Goal: Information Seeking & Learning: Compare options

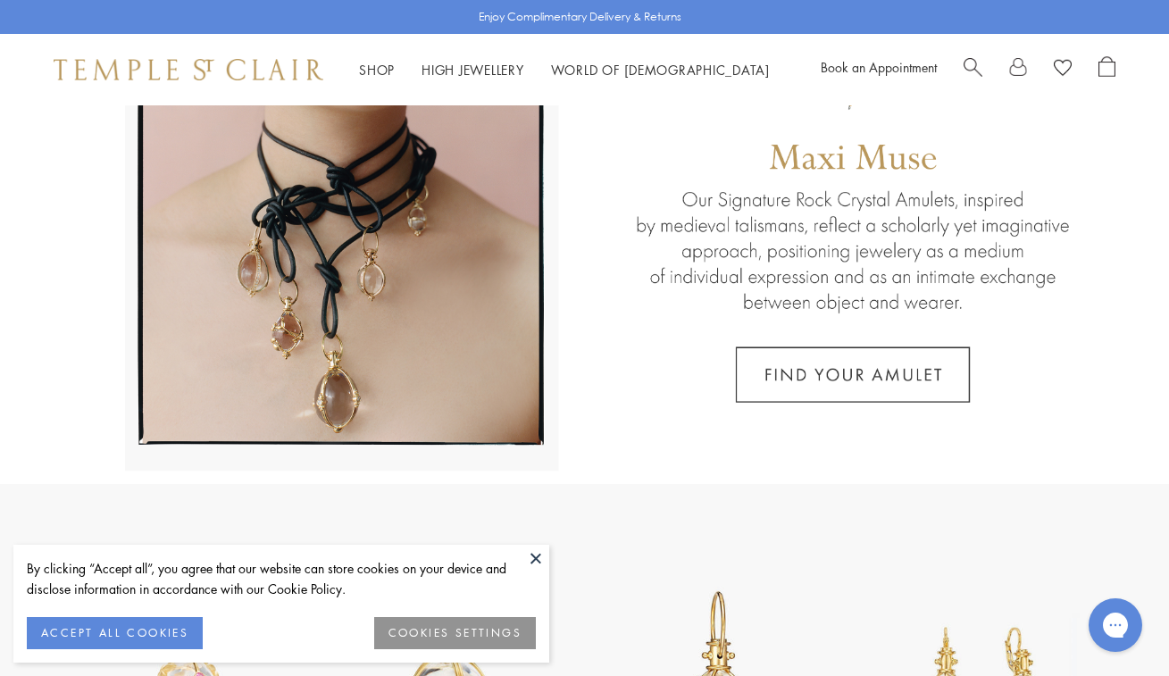
scroll to position [207, 0]
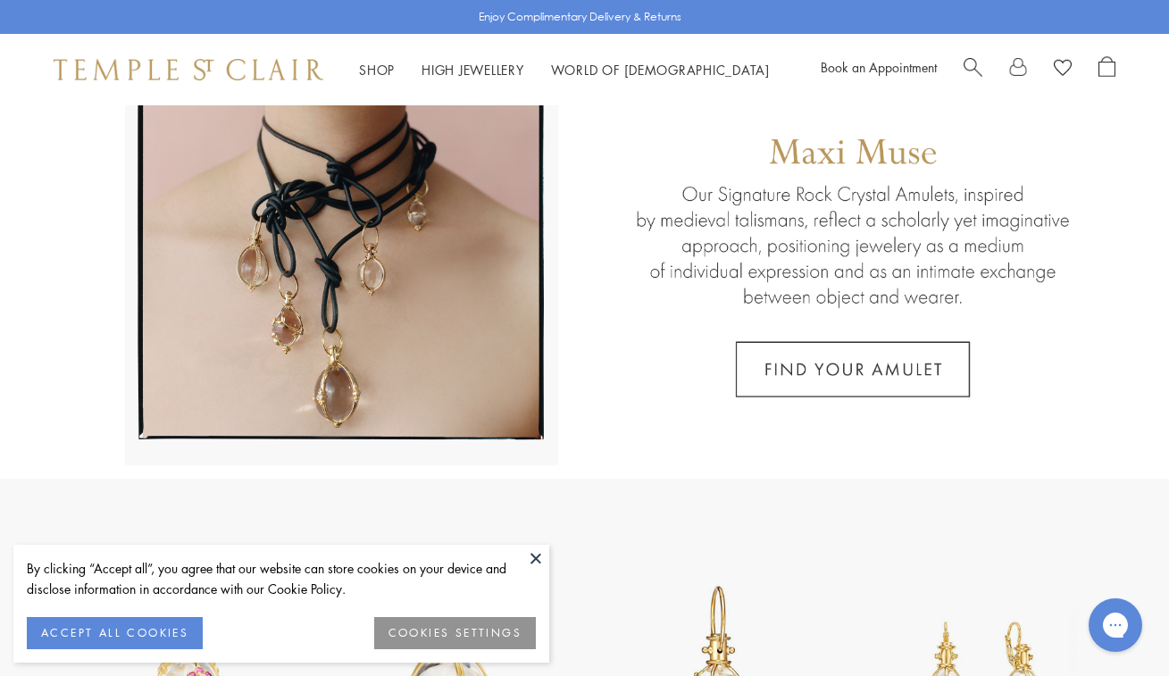
click at [534, 554] on button at bounding box center [535, 558] width 27 height 27
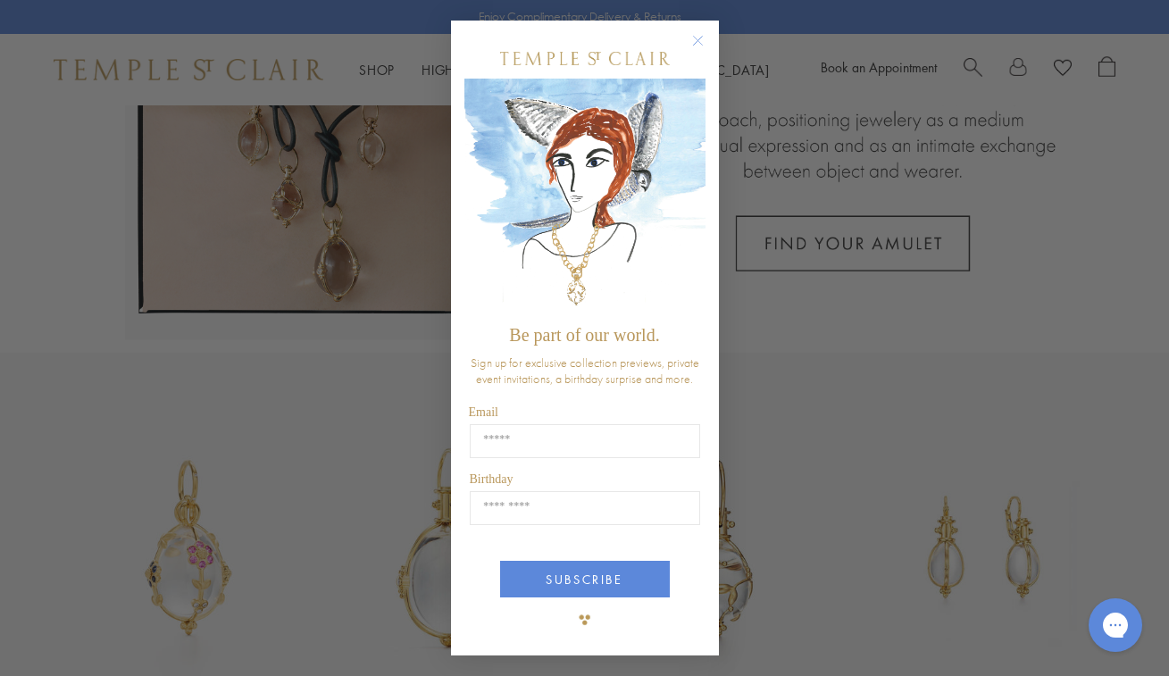
scroll to position [344, 0]
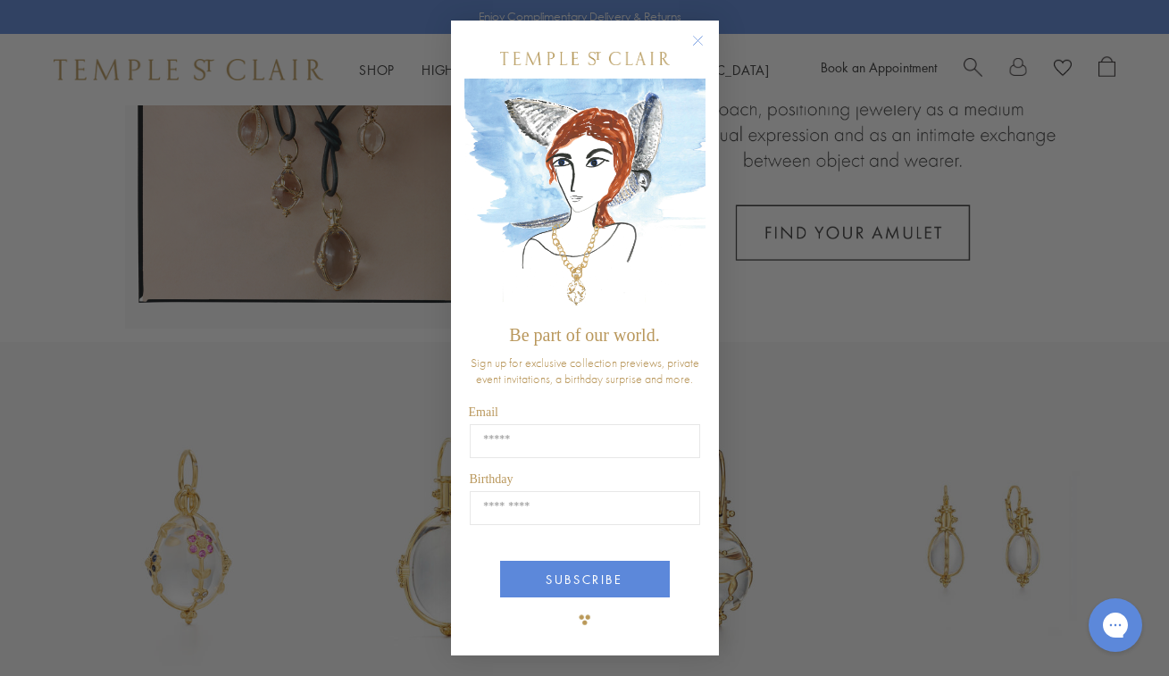
click at [698, 37] on circle "Close dialog" at bounding box center [697, 39] width 21 height 21
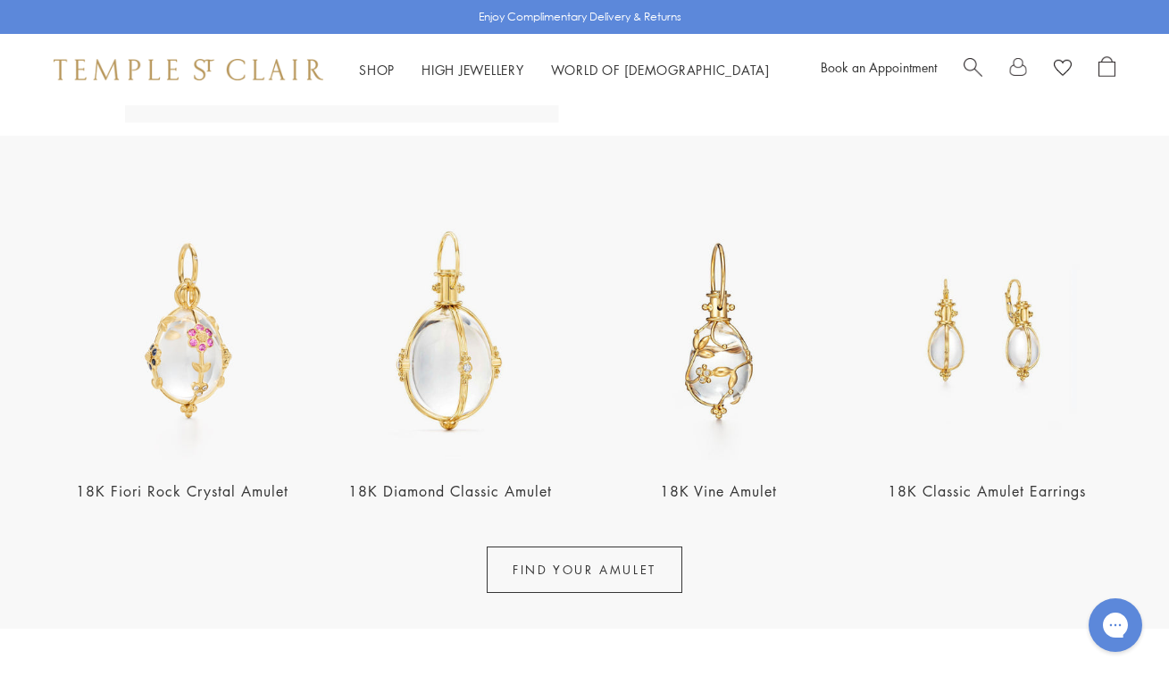
scroll to position [553, 0]
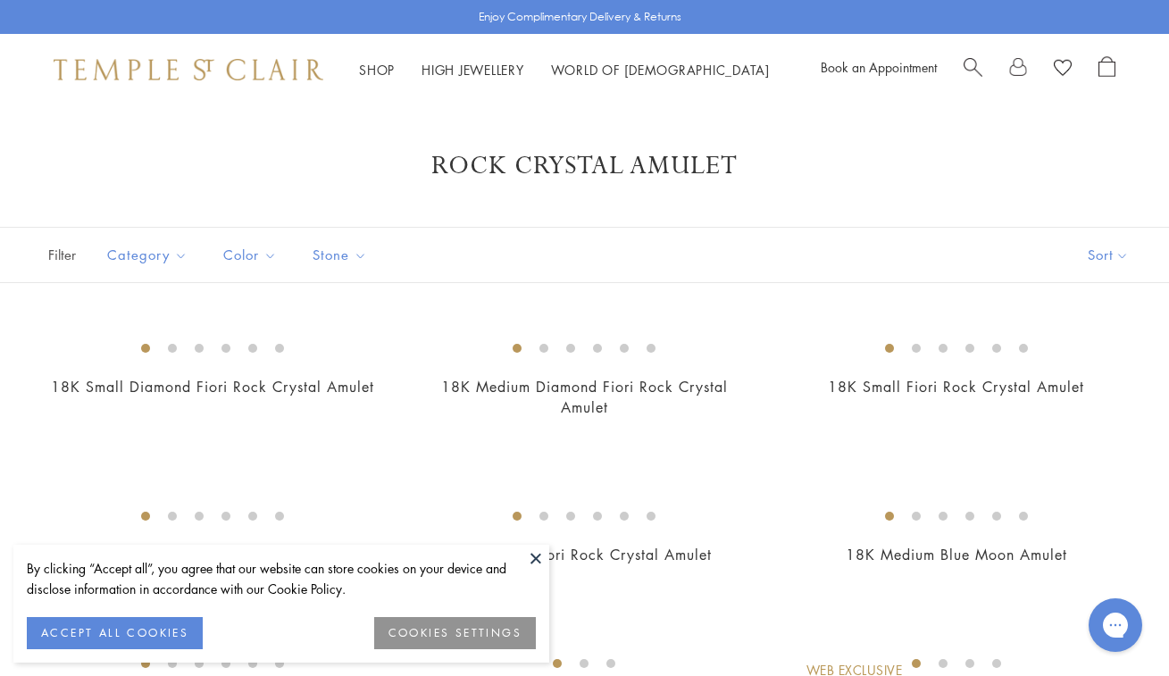
click at [536, 555] on button at bounding box center [535, 558] width 27 height 27
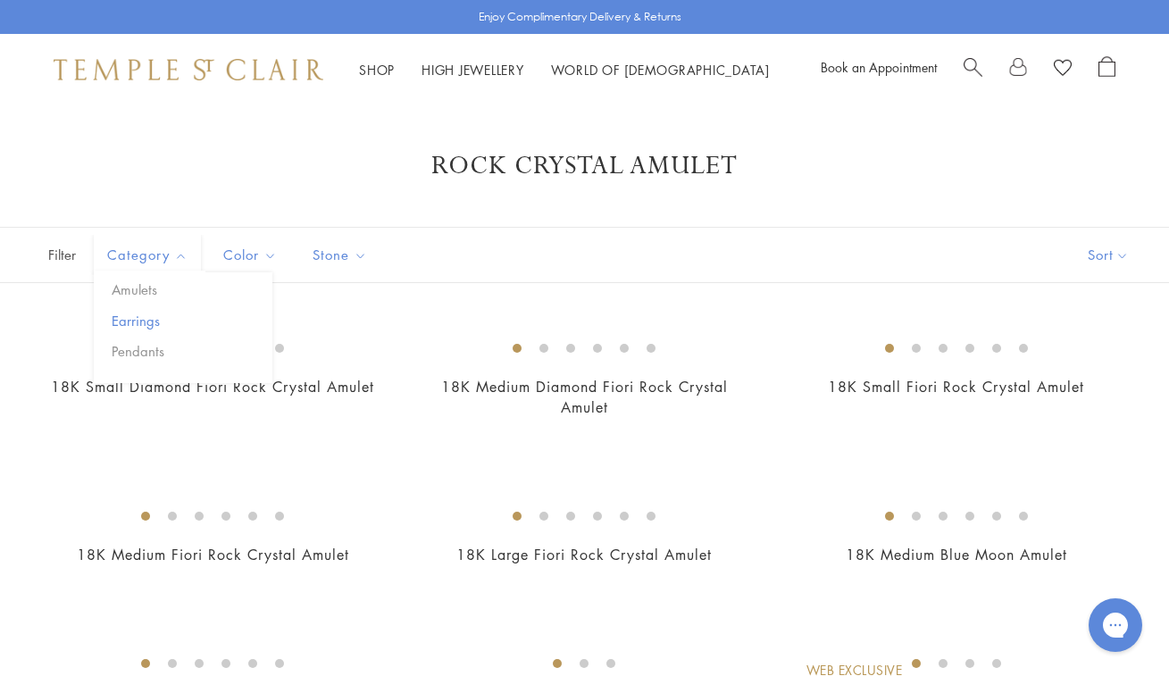
click at [148, 316] on button "Earrings" at bounding box center [189, 321] width 165 height 21
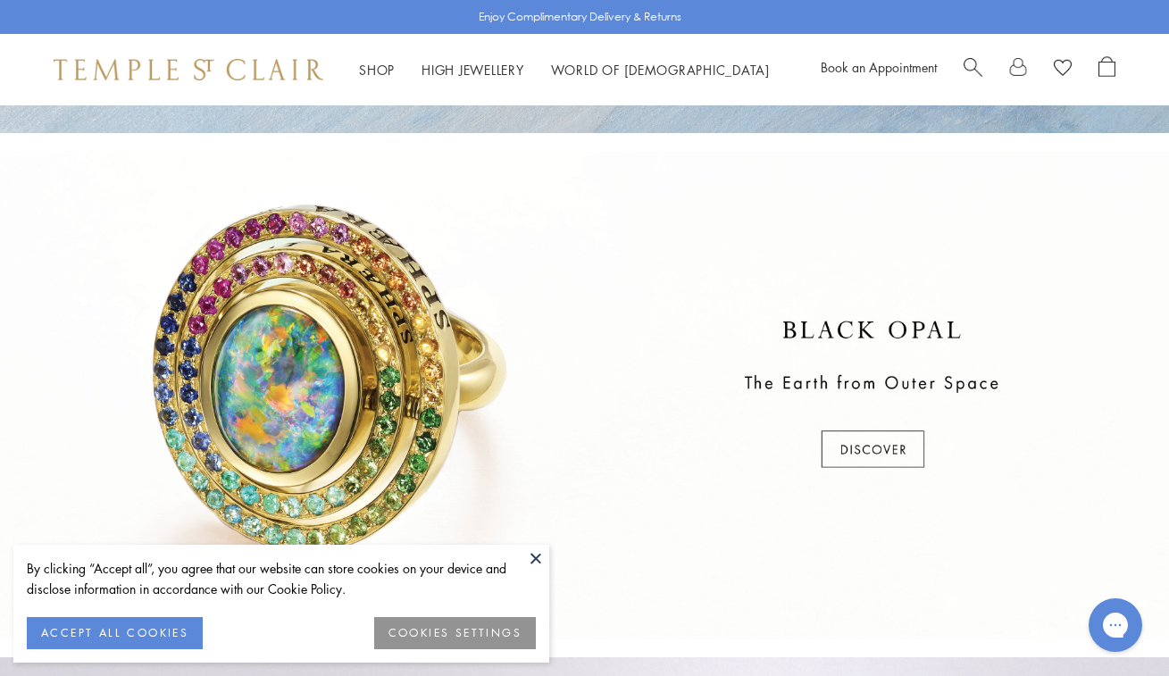
scroll to position [516, 0]
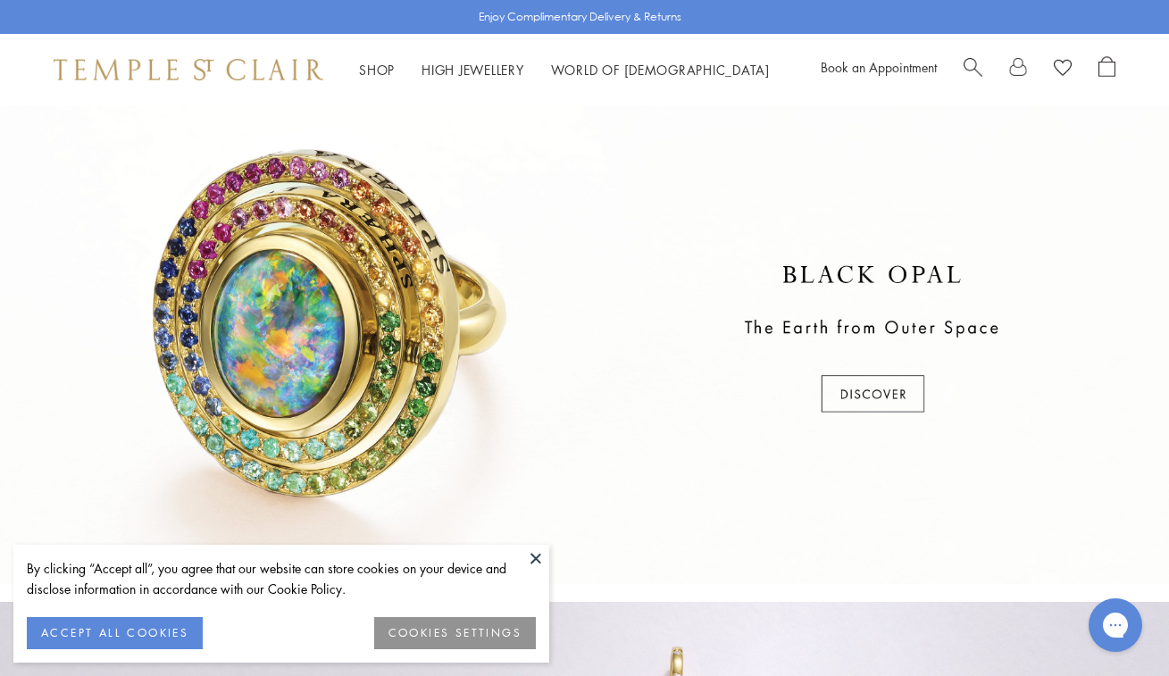
click at [535, 556] on button at bounding box center [535, 558] width 27 height 27
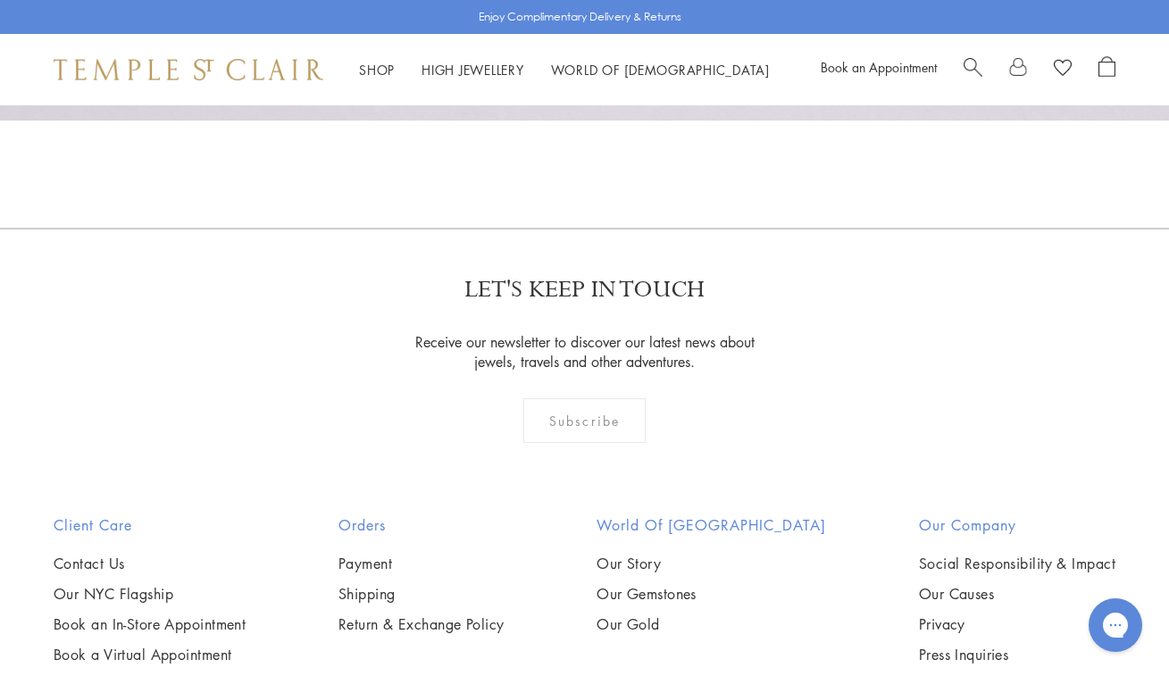
scroll to position [1487, 0]
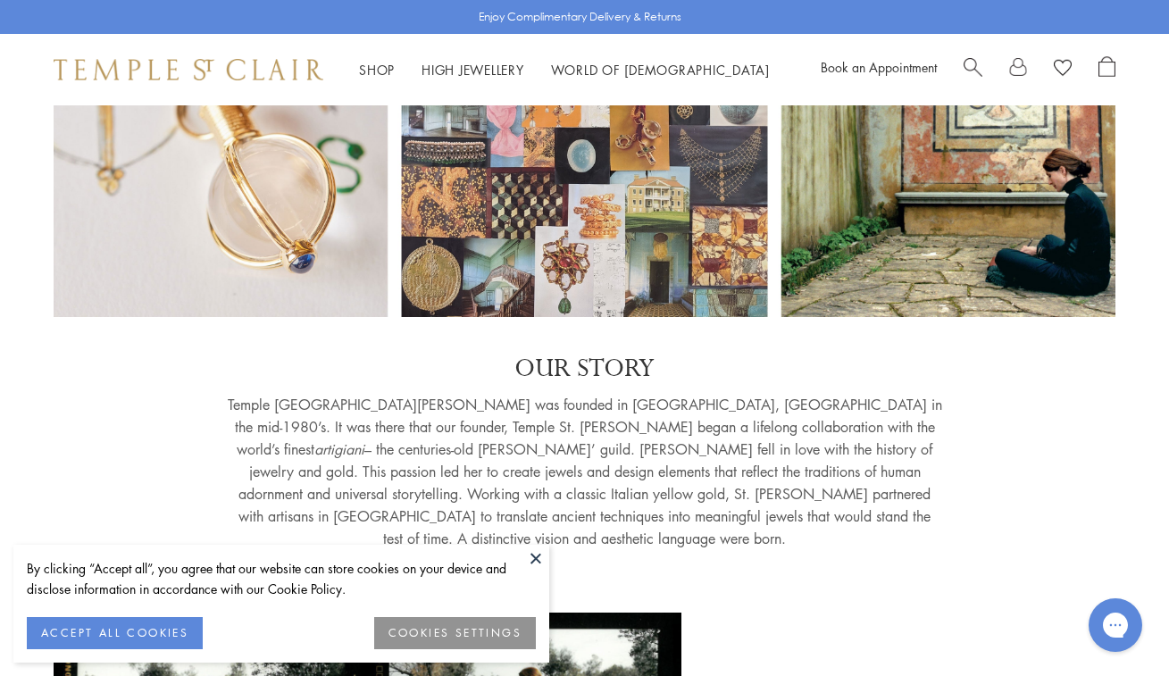
scroll to position [213, 0]
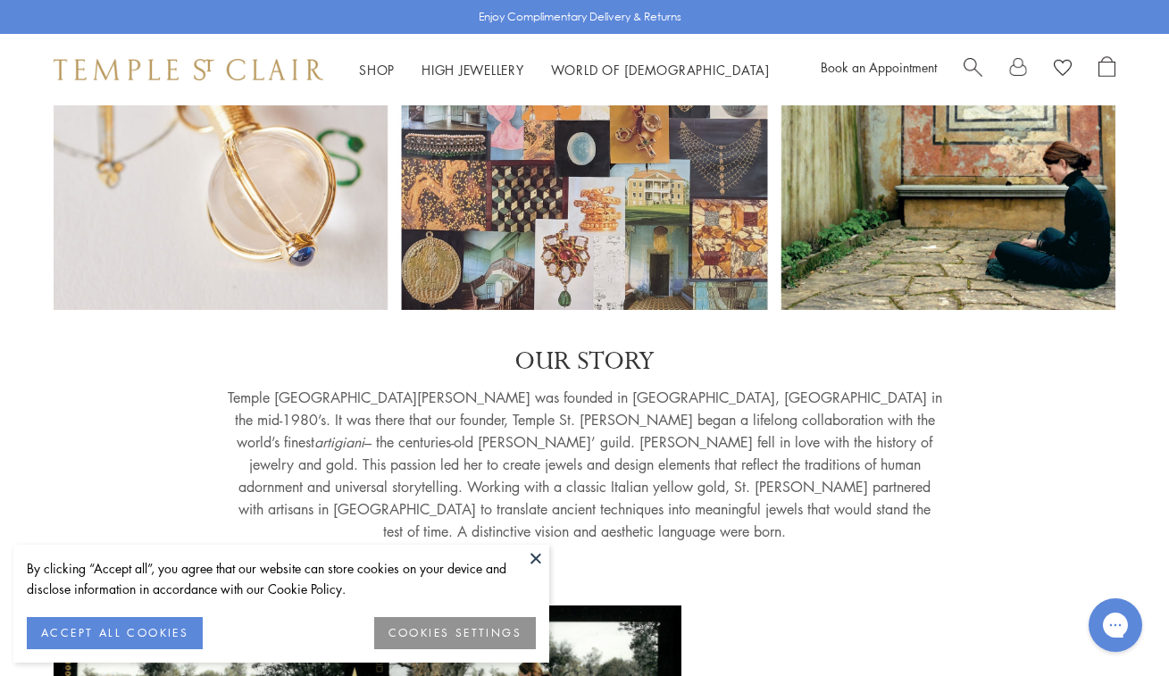
click at [535, 554] on button at bounding box center [535, 558] width 27 height 27
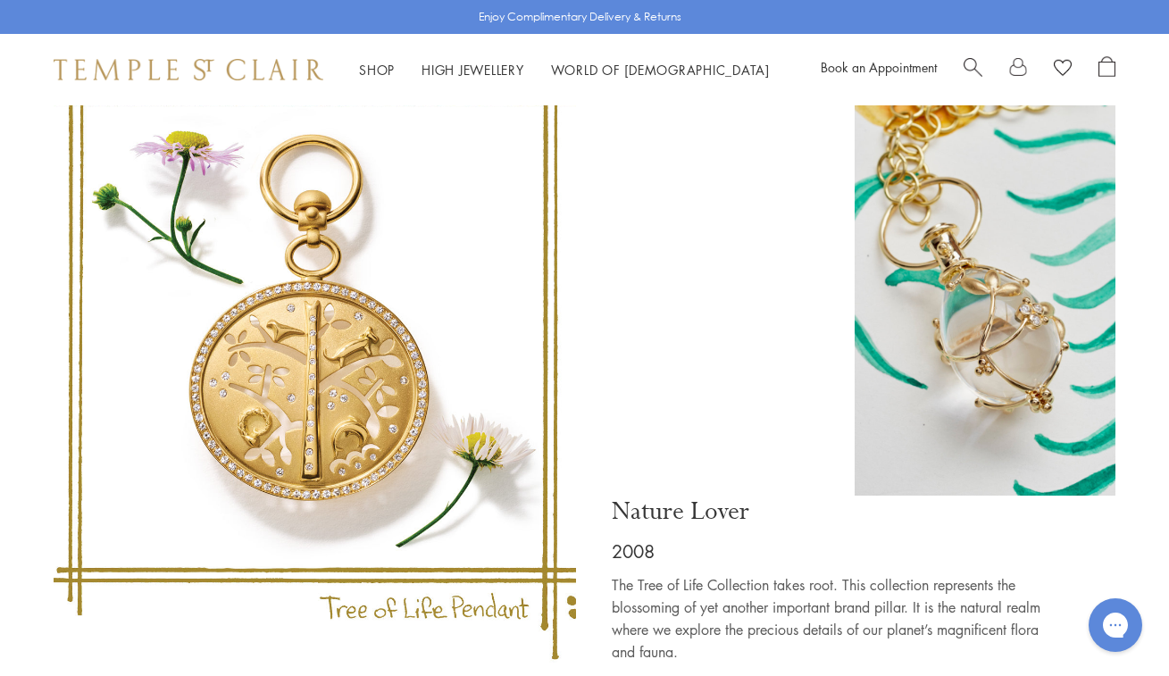
scroll to position [4657, 0]
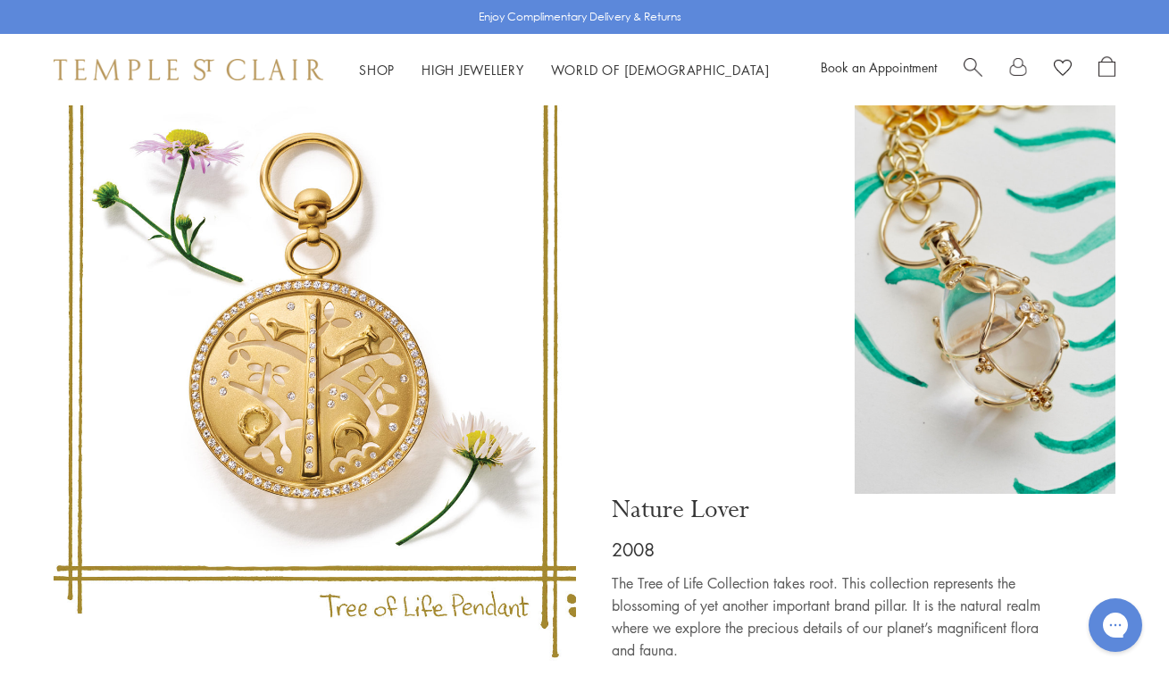
click at [341, 355] on img at bounding box center [315, 360] width 522 height 603
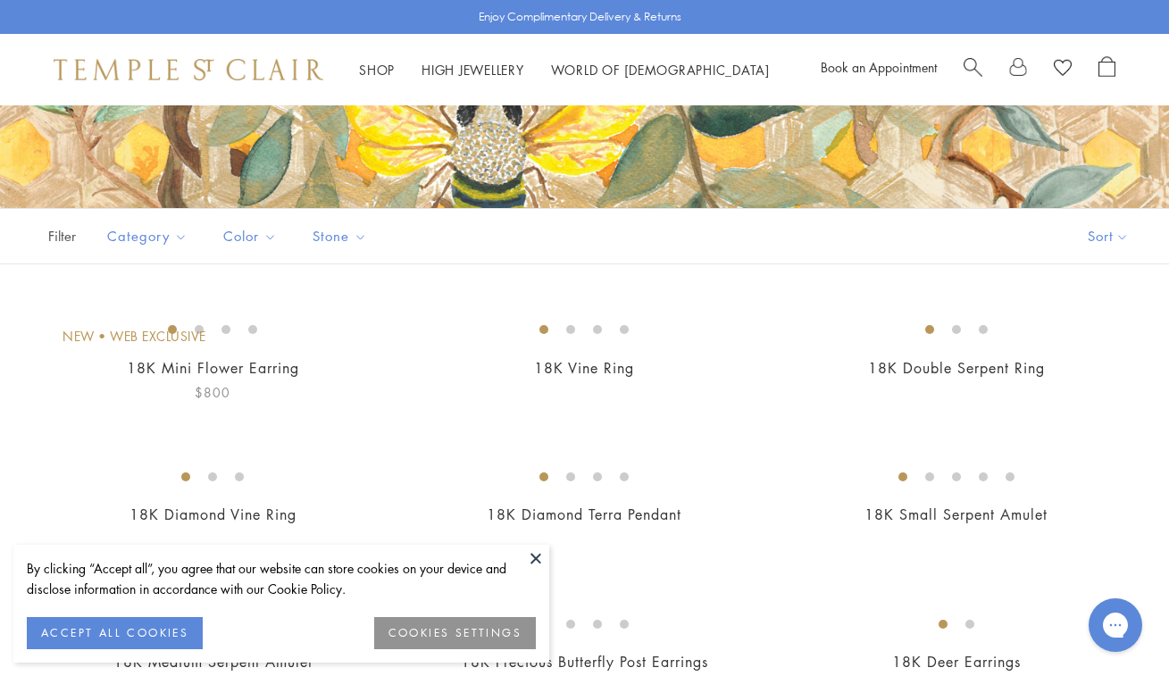
scroll to position [257, 0]
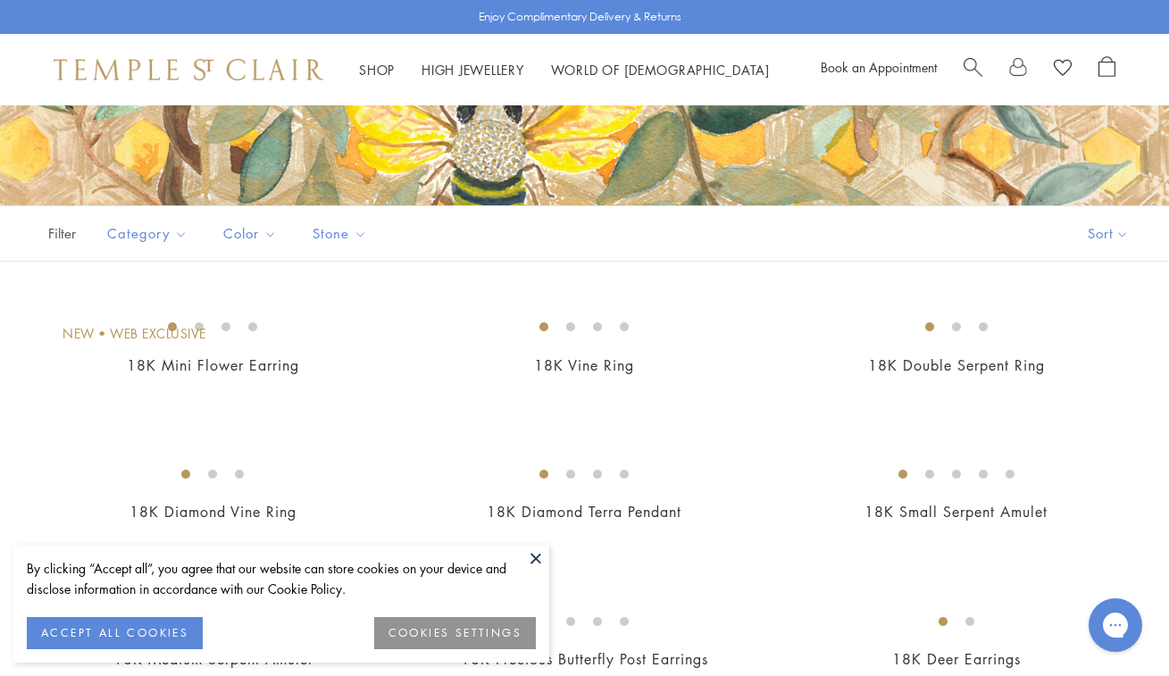
click at [537, 556] on button at bounding box center [535, 558] width 27 height 27
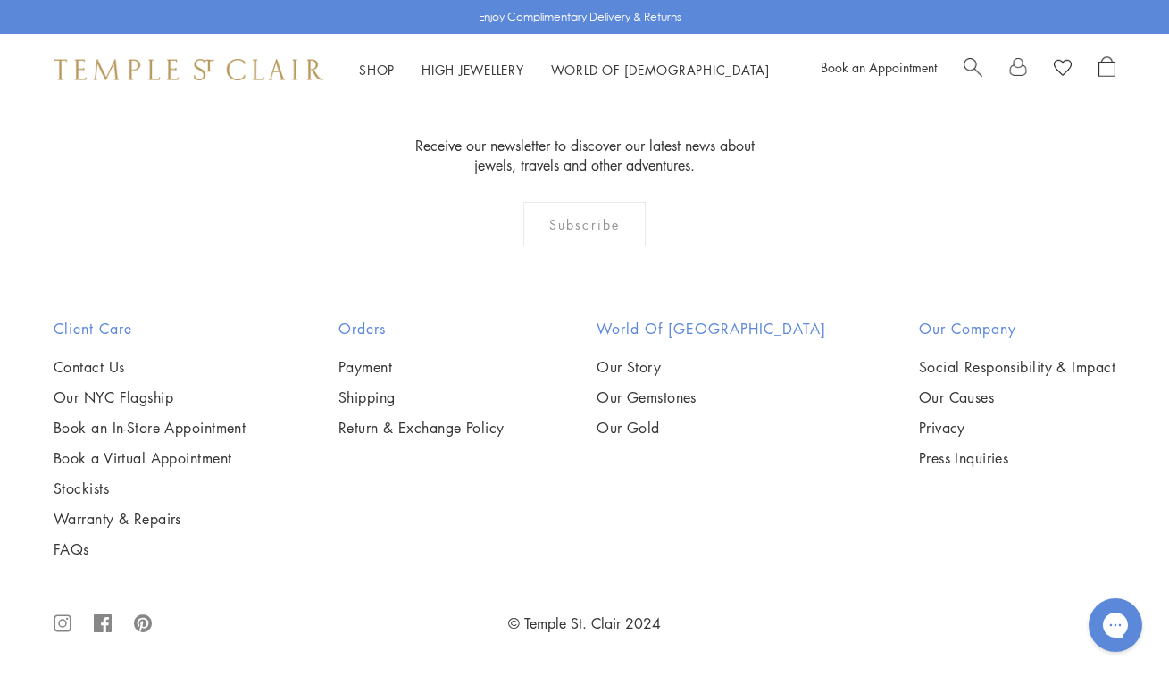
scroll to position [4934, 0]
click at [0, 0] on img at bounding box center [0, 0] width 0 height 0
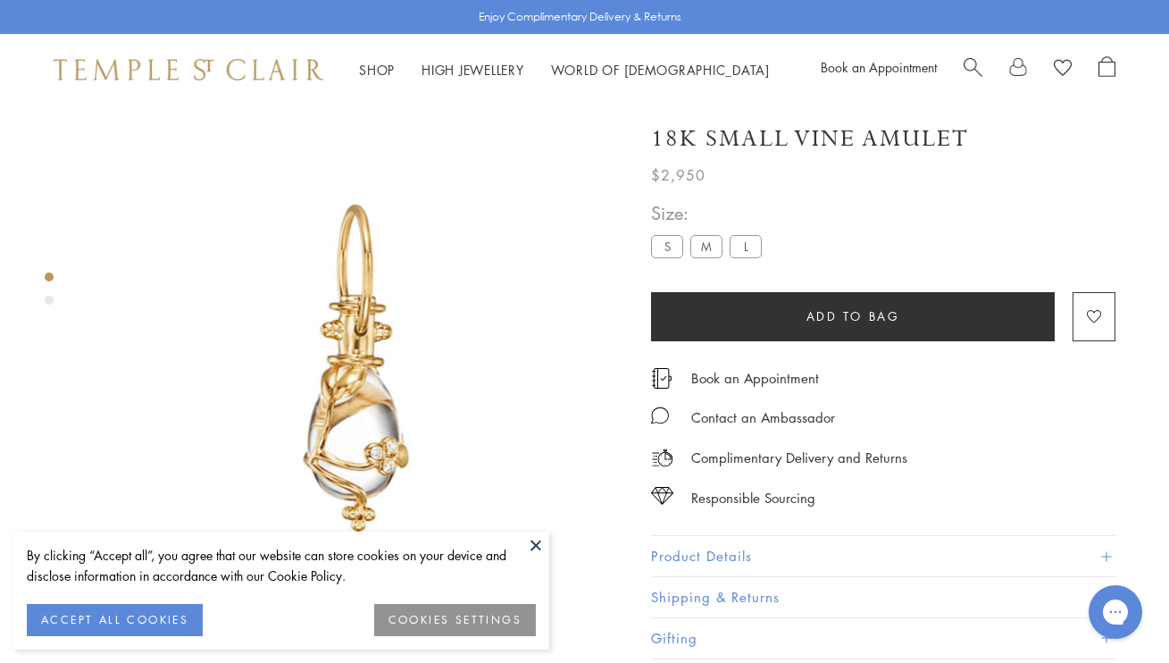
scroll to position [105, 0]
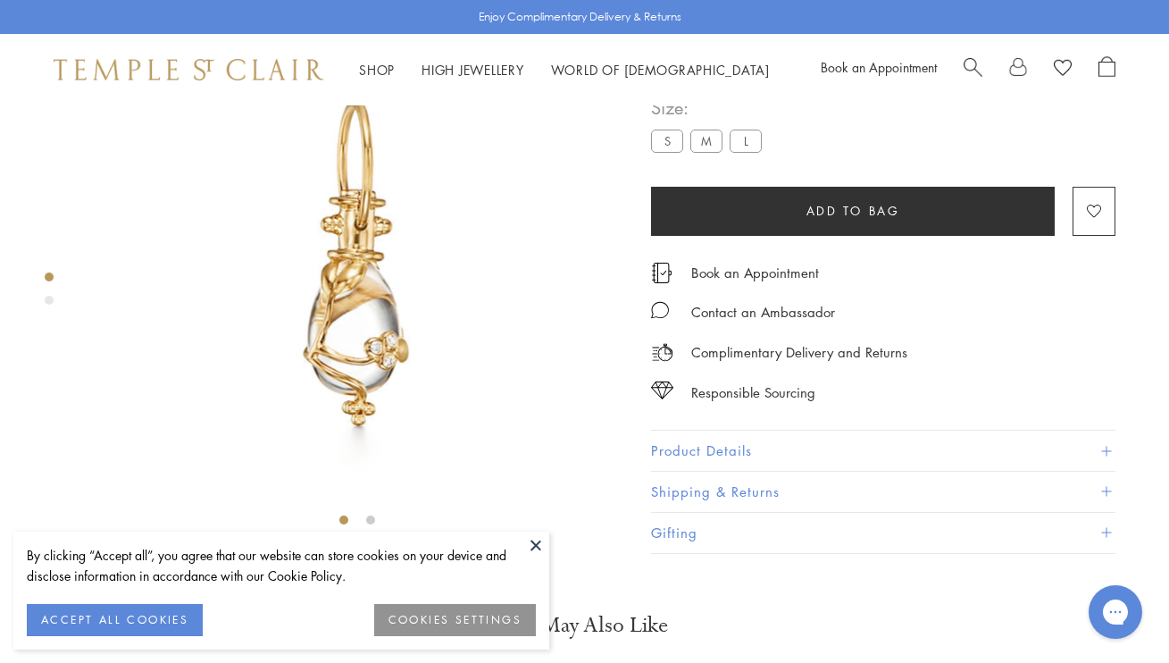
click at [360, 413] on img at bounding box center [356, 267] width 535 height 535
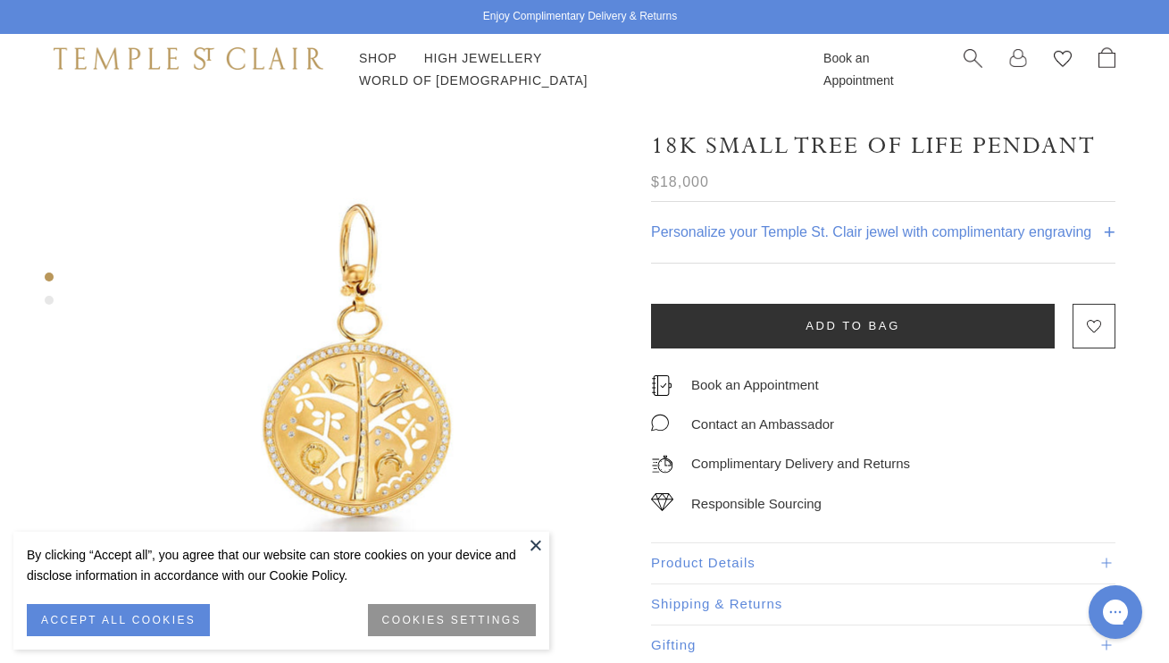
click at [375, 394] on img at bounding box center [356, 372] width 535 height 535
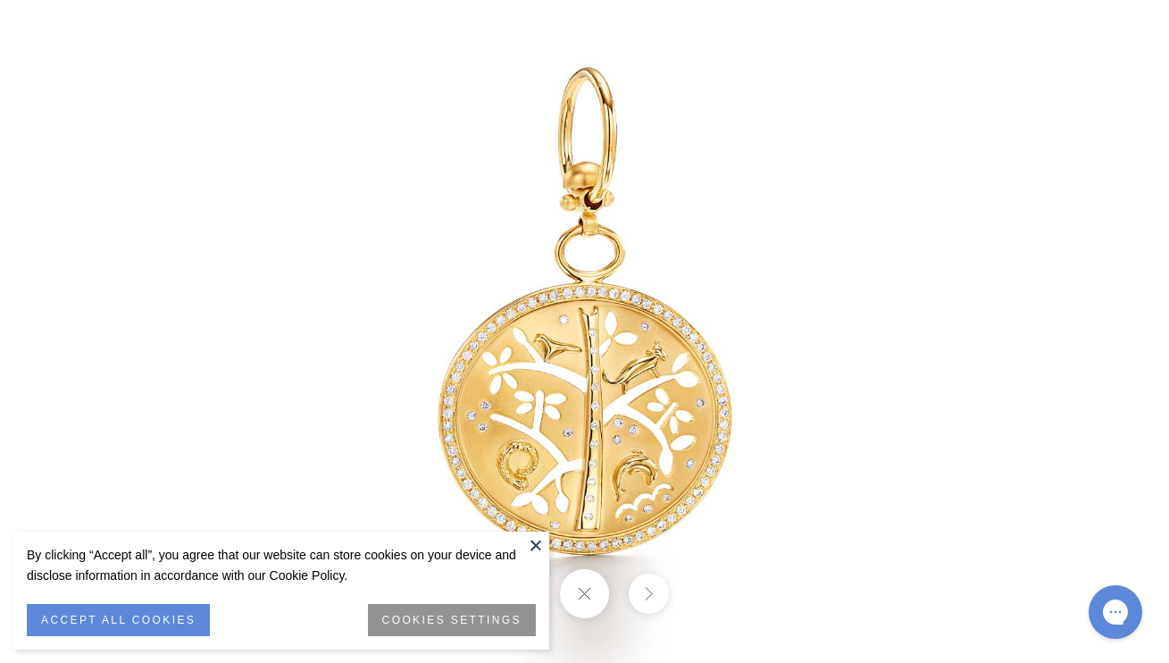
click at [534, 543] on button at bounding box center [535, 544] width 27 height 27
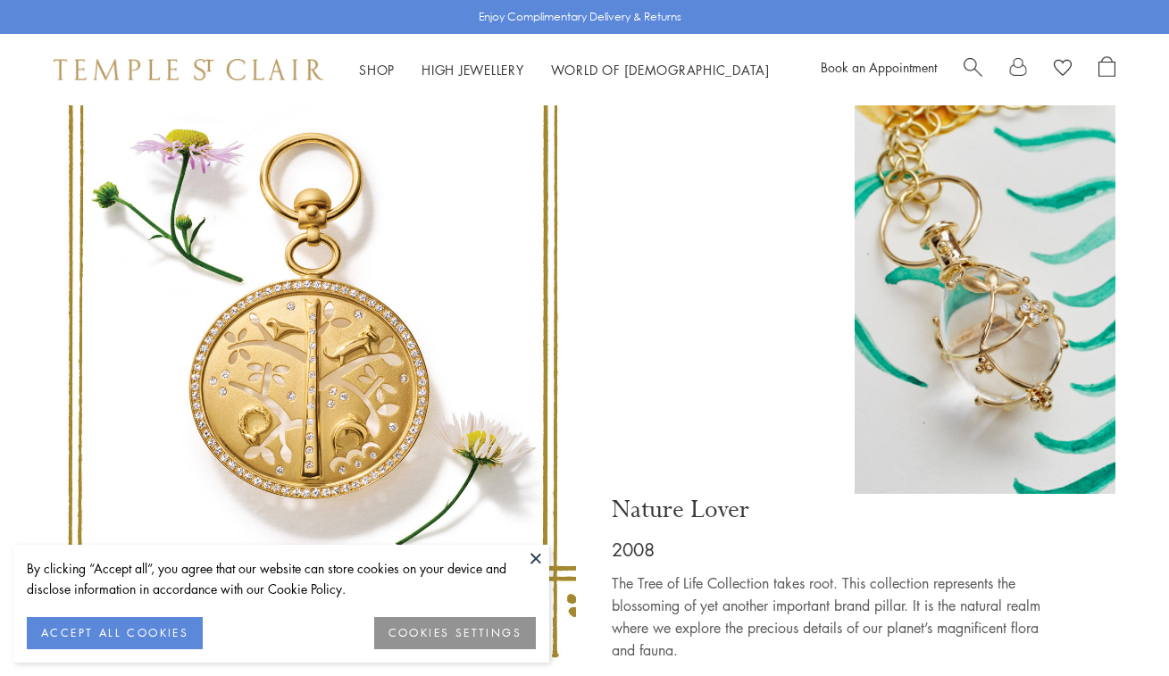
click at [129, 632] on button "ACCEPT ALL COOKIES" at bounding box center [115, 633] width 176 height 32
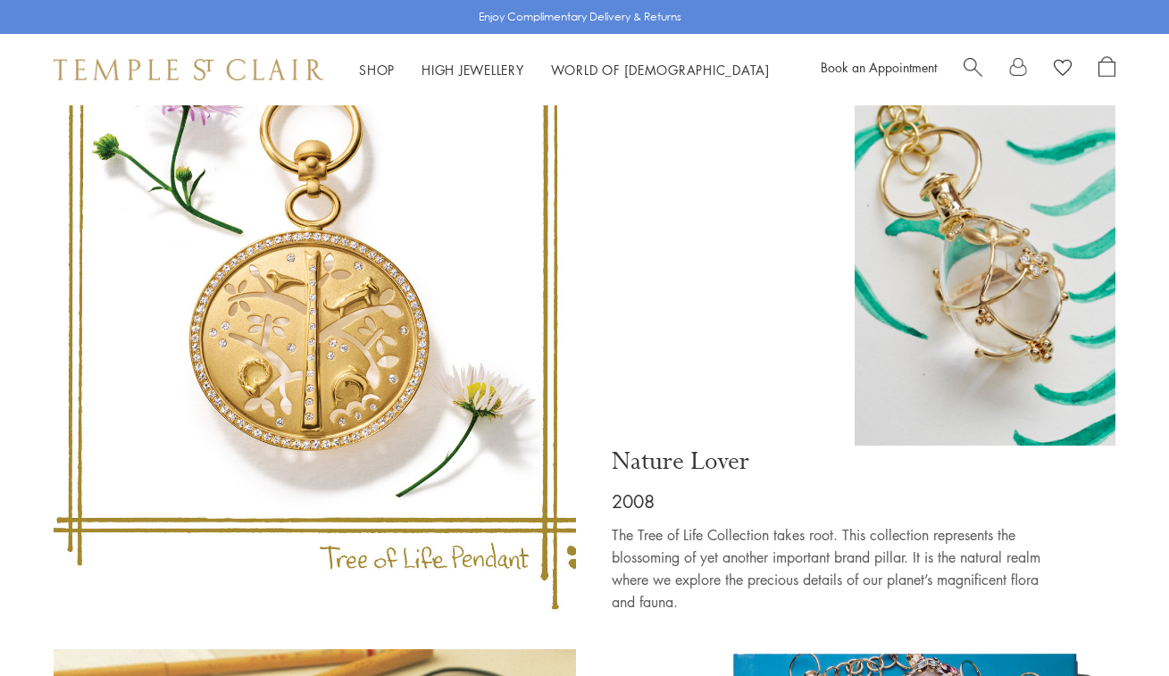
scroll to position [4707, 0]
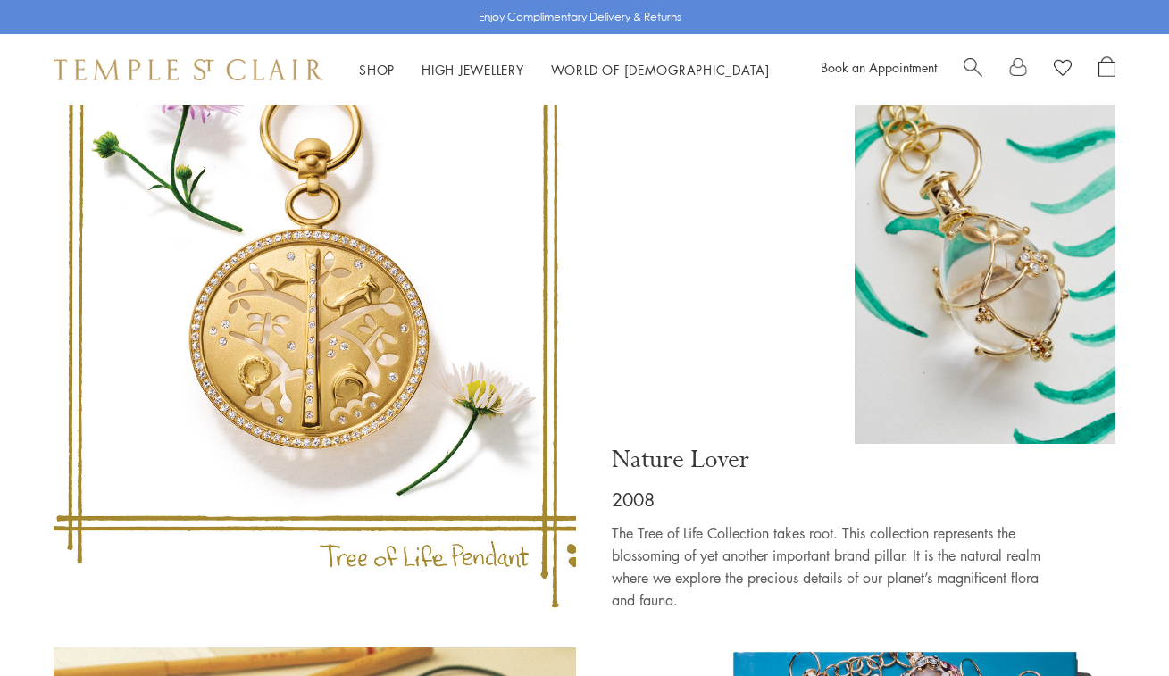
click at [991, 262] on img at bounding box center [985, 226] width 261 height 435
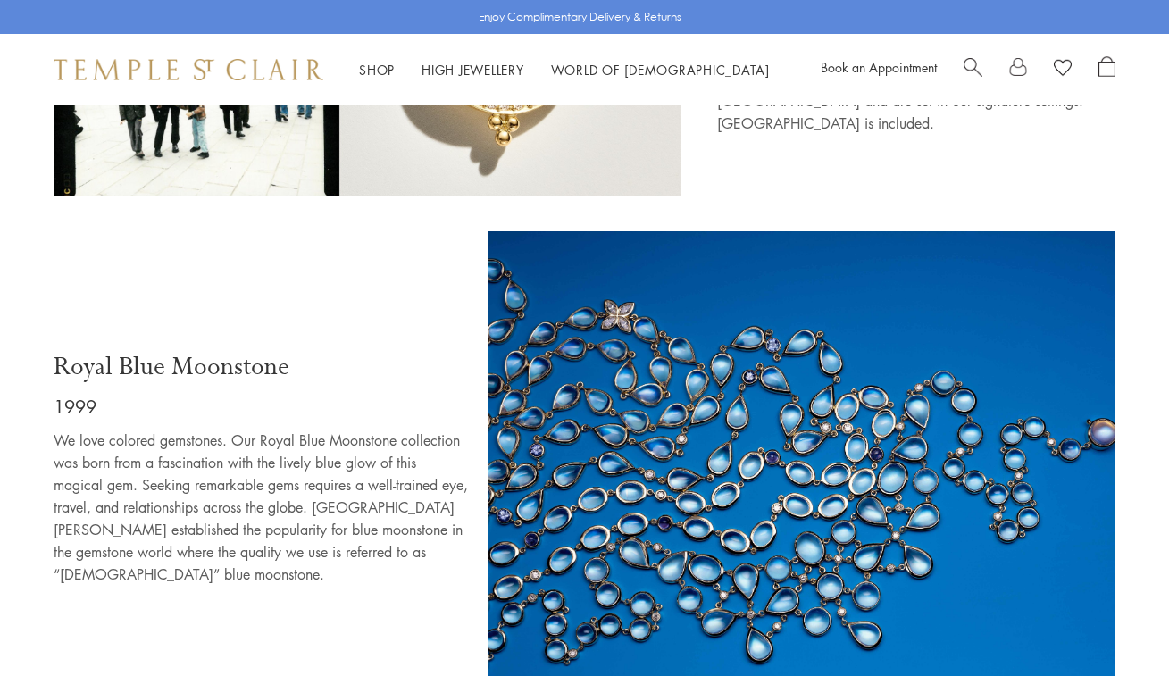
scroll to position [2825, 0]
click at [624, 342] on img at bounding box center [802, 471] width 628 height 483
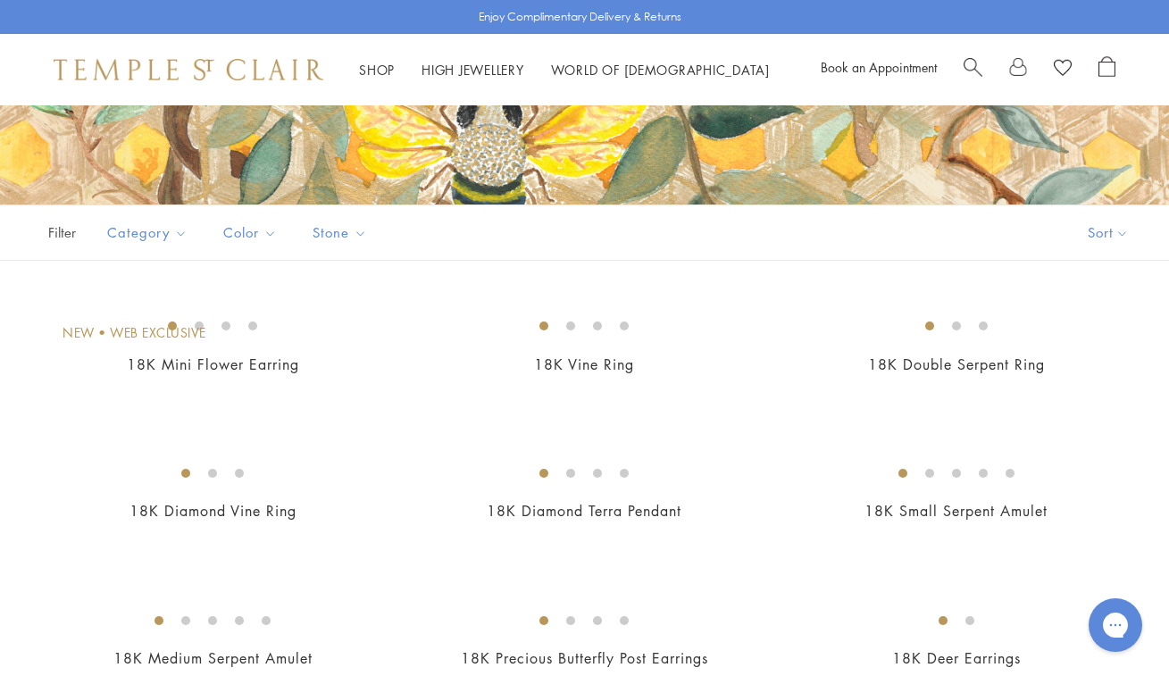
scroll to position [284, 0]
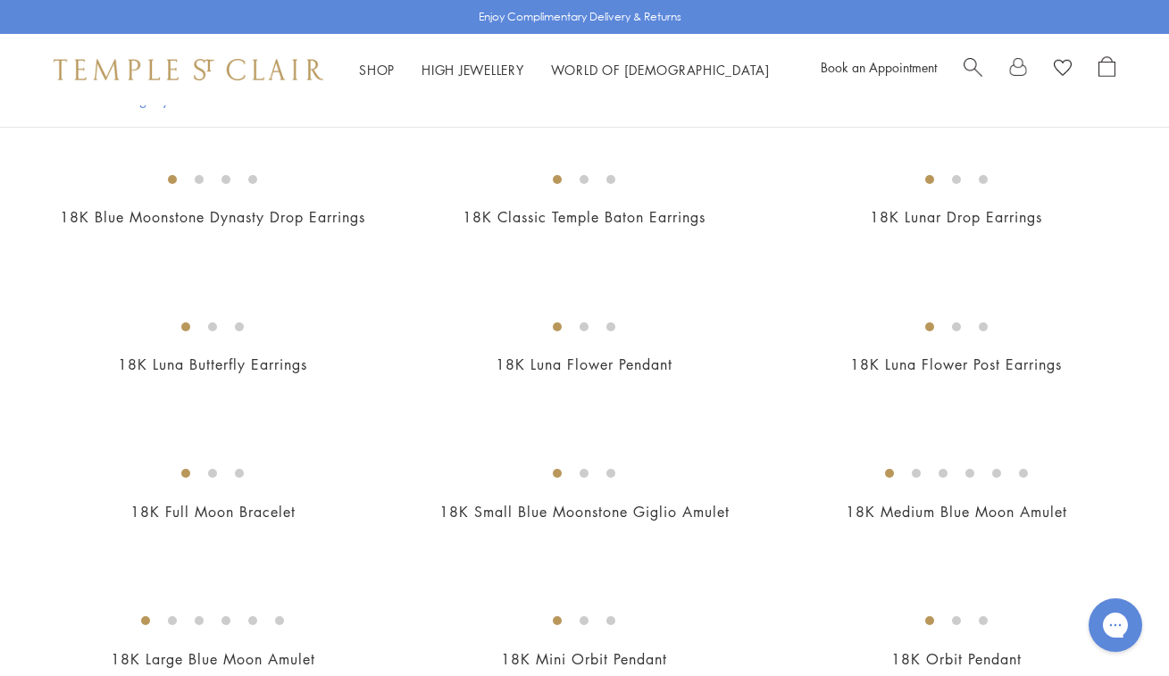
scroll to position [849, 0]
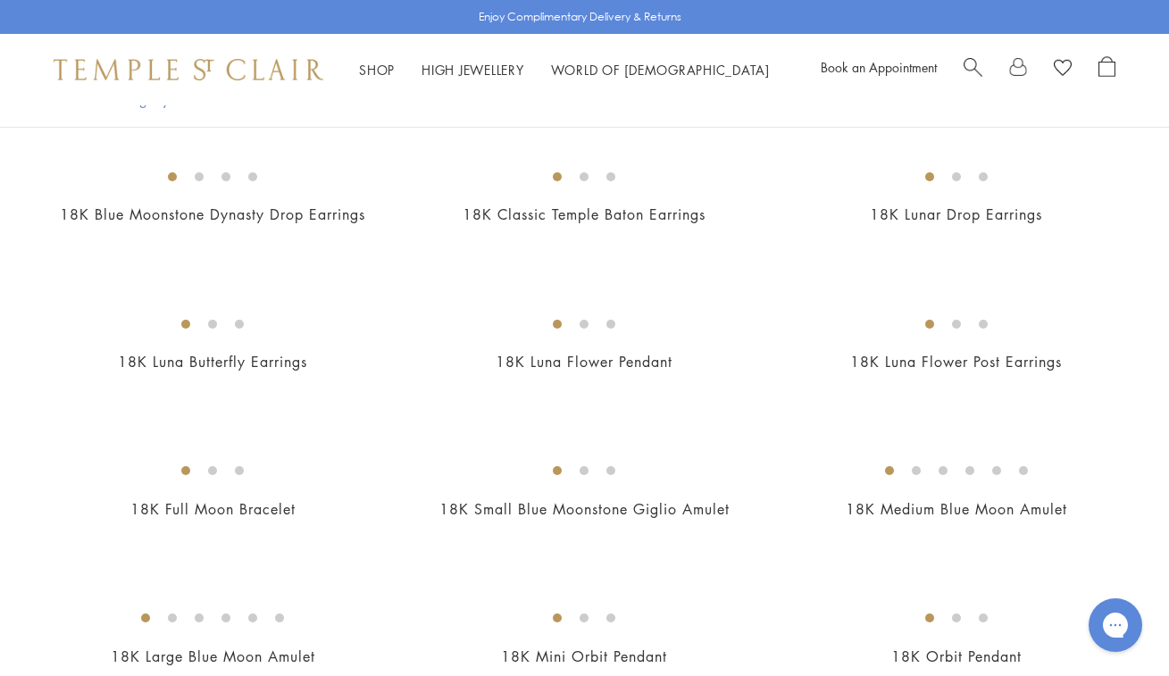
click at [0, 0] on img at bounding box center [0, 0] width 0 height 0
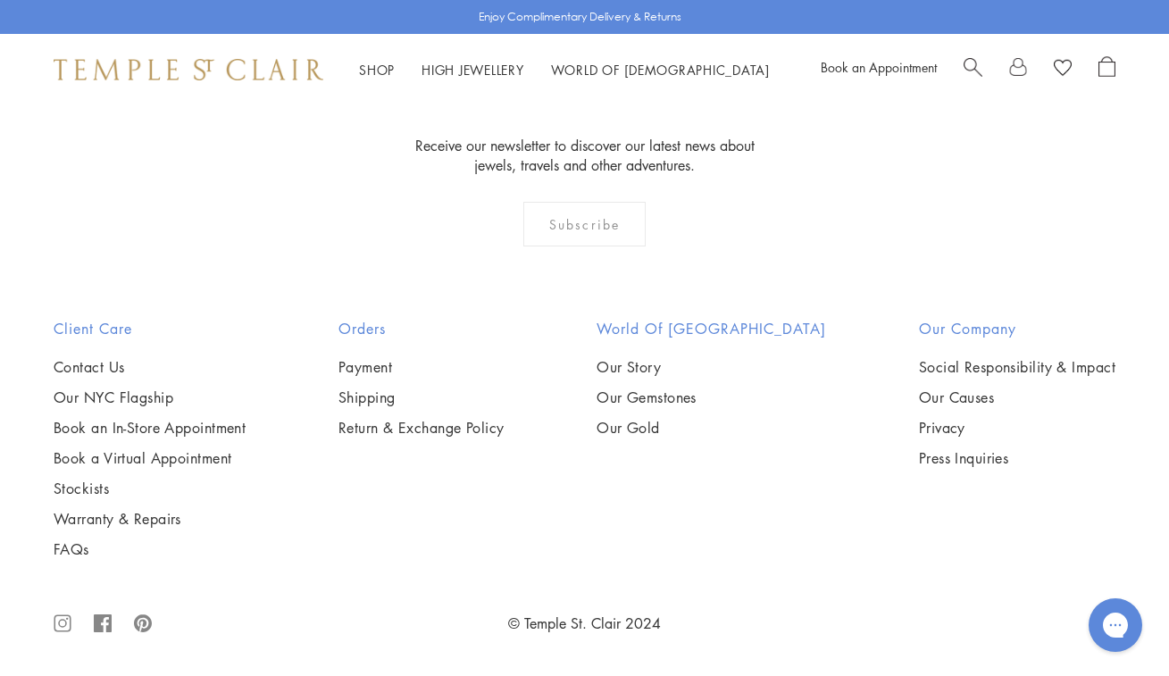
scroll to position [7787, 0]
click at [0, 0] on img at bounding box center [0, 0] width 0 height 0
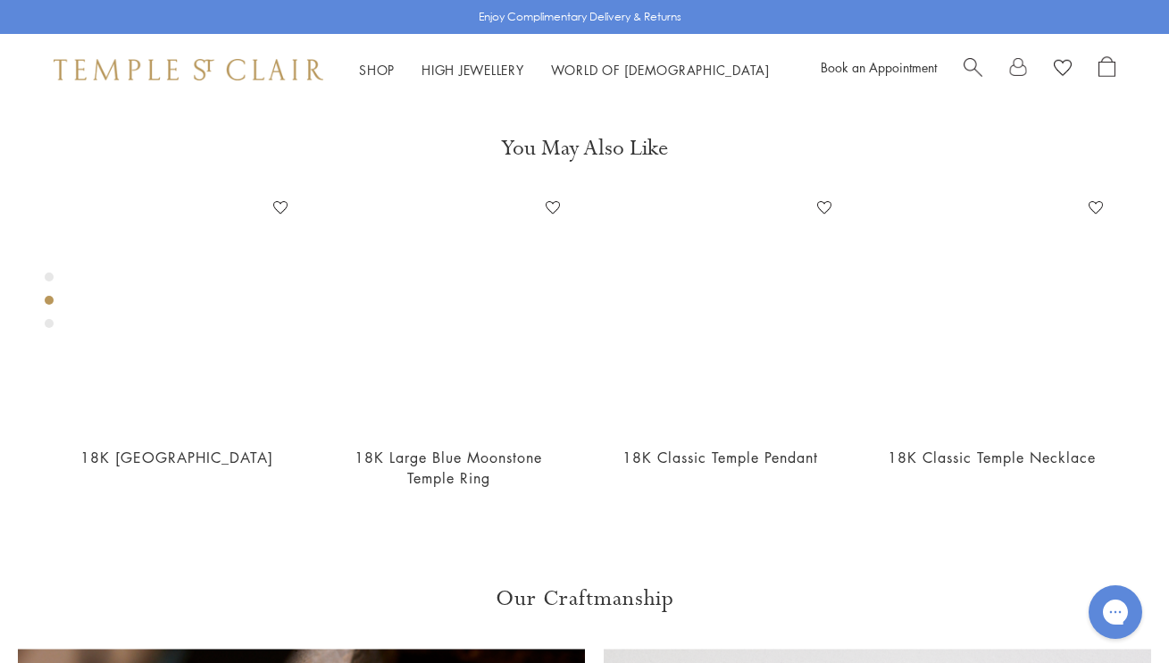
scroll to position [583, 0]
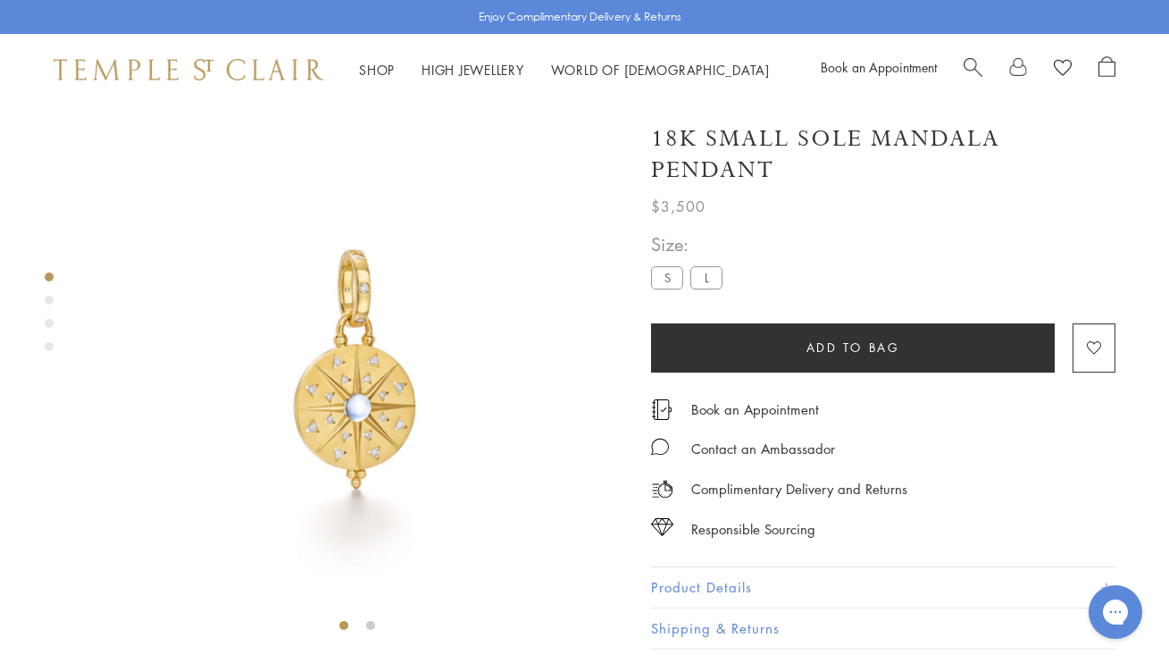
click at [707, 278] on label "L" at bounding box center [706, 277] width 32 height 22
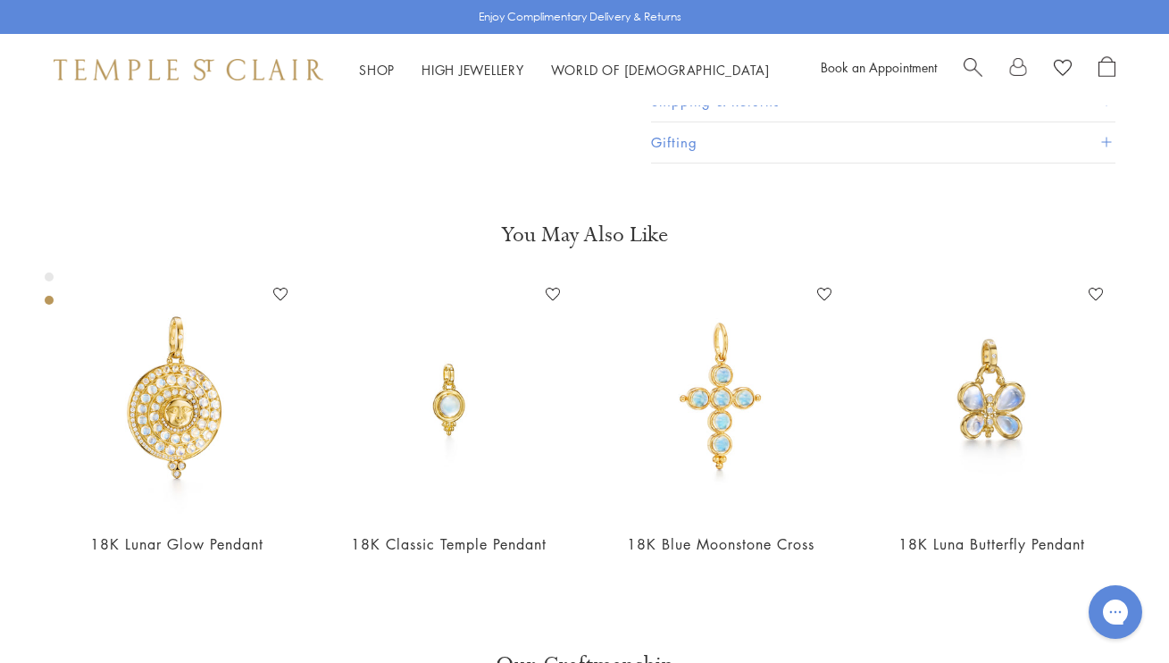
scroll to position [530, 0]
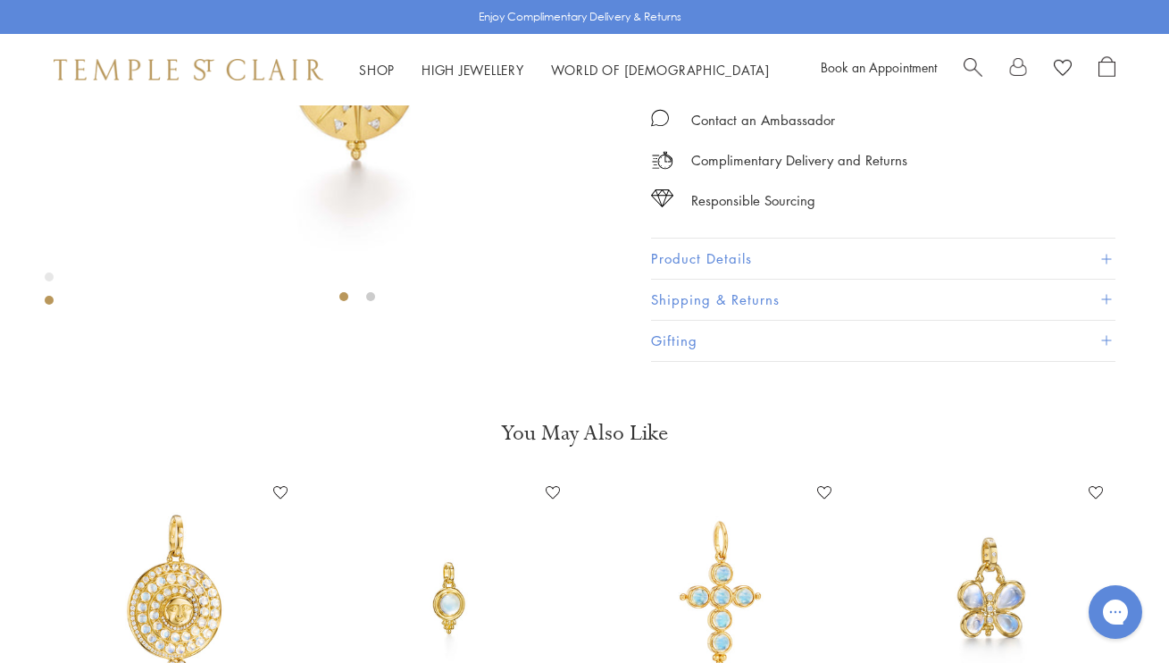
scroll to position [328, 0]
click at [732, 280] on button "Product Details" at bounding box center [883, 259] width 464 height 40
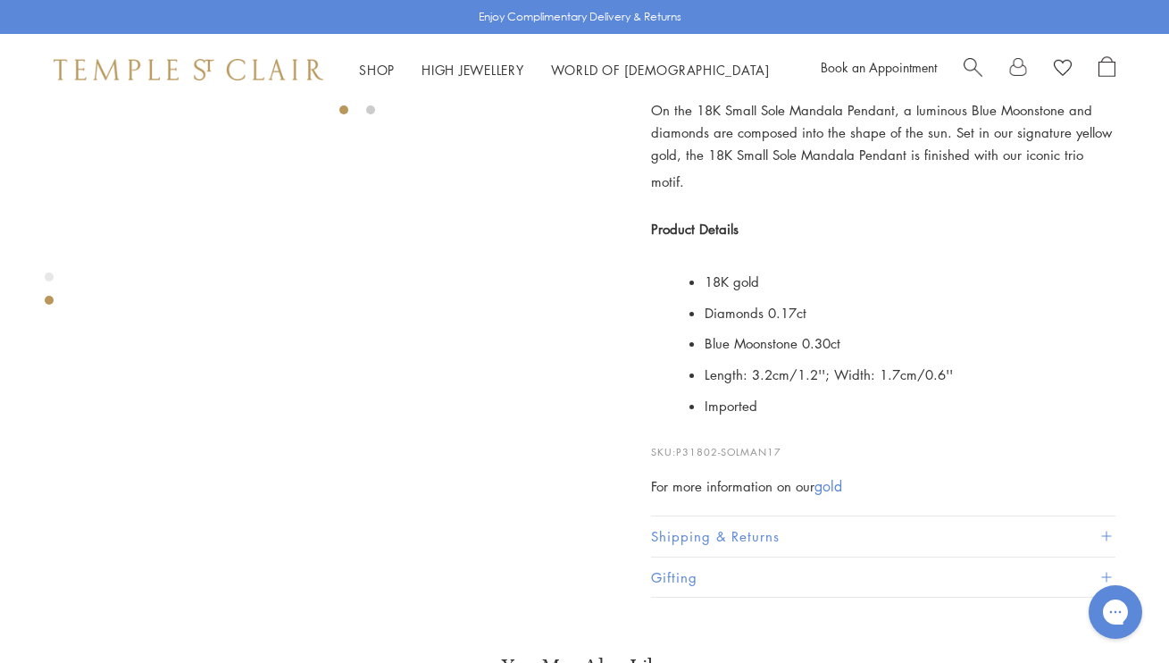
scroll to position [522, 0]
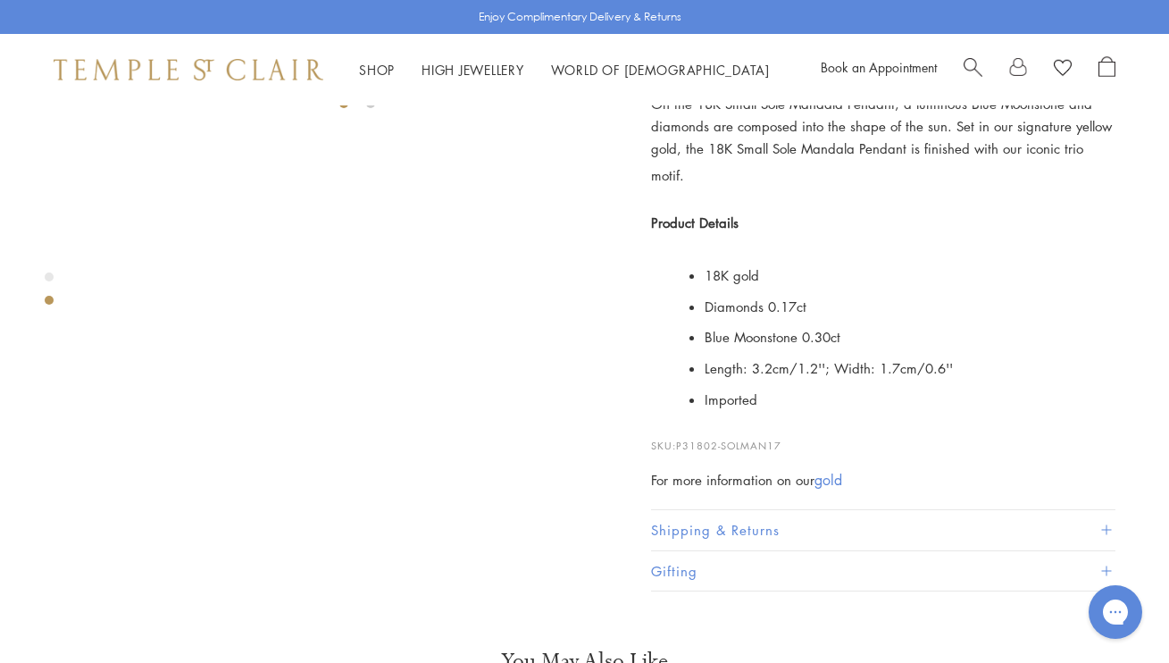
click at [720, 510] on div "Product Details On the 18K Small Sole Mandala Pendant, a luminous Blue Moonston…" at bounding box center [883, 278] width 464 height 464
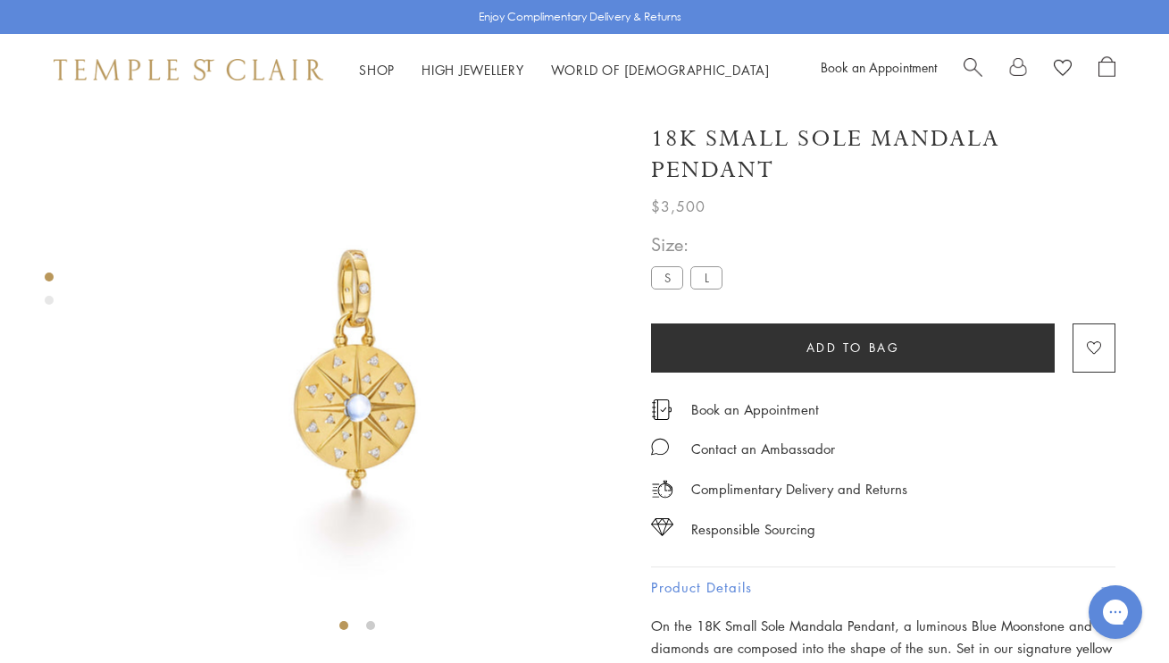
scroll to position [0, 0]
click at [477, 63] on link "High Jewellery High Jewellery" at bounding box center [473, 70] width 103 height 18
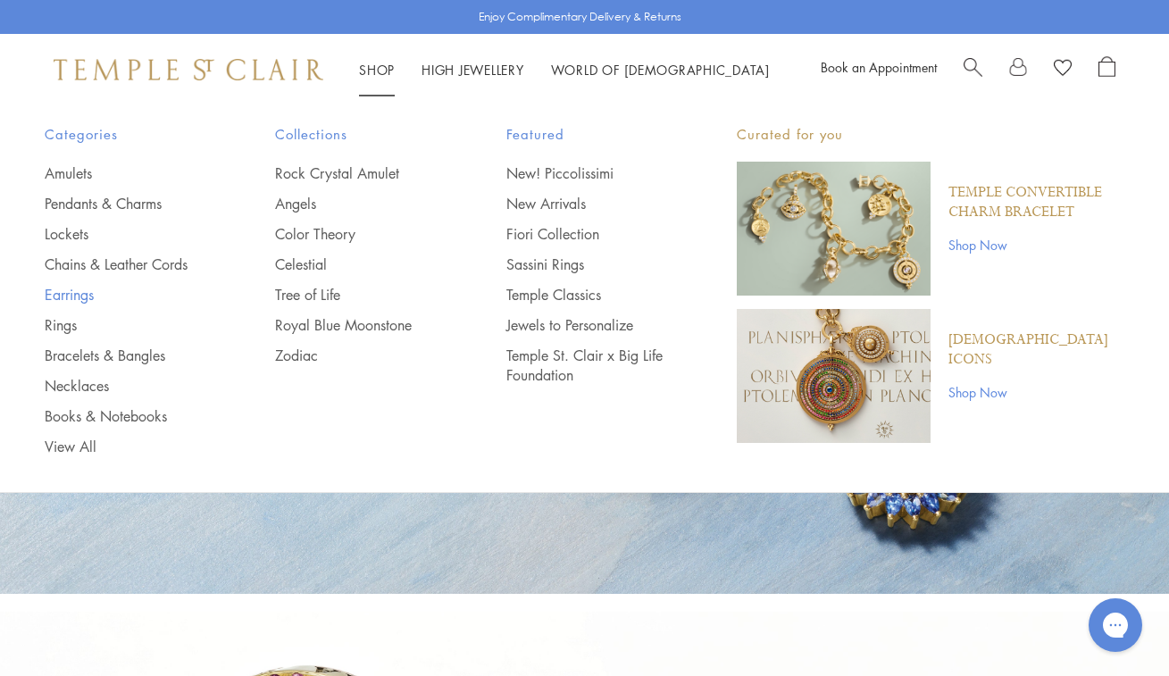
click at [79, 291] on link "Earrings" at bounding box center [124, 295] width 159 height 20
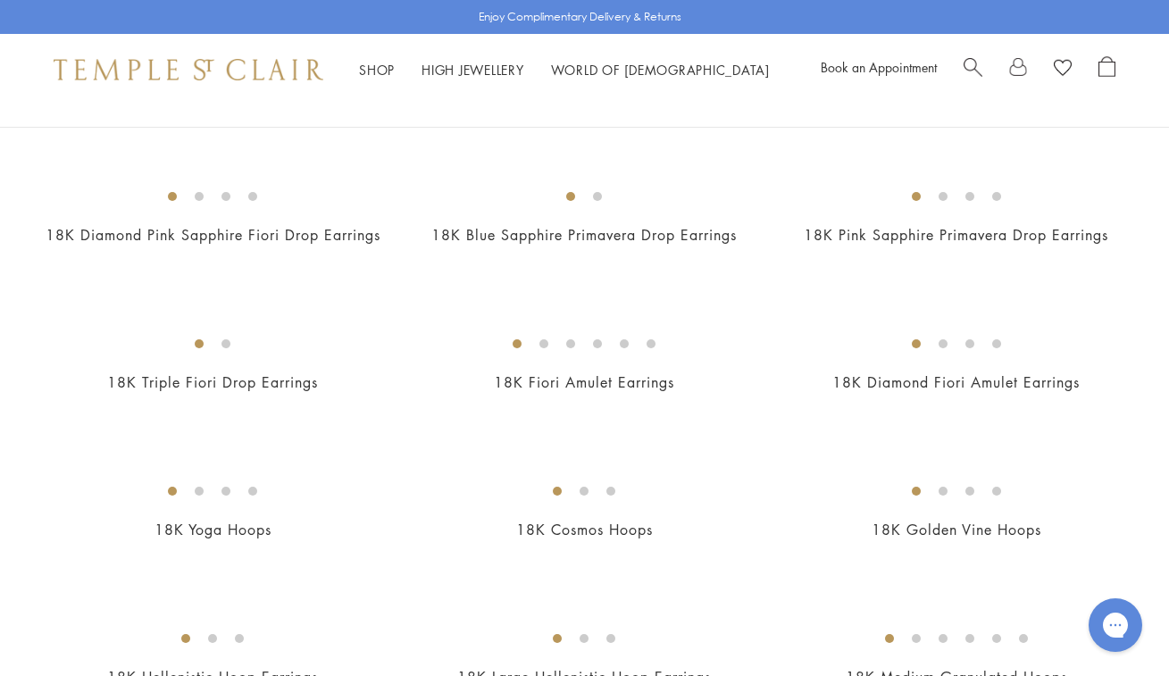
scroll to position [1037, 0]
click at [0, 0] on img at bounding box center [0, 0] width 0 height 0
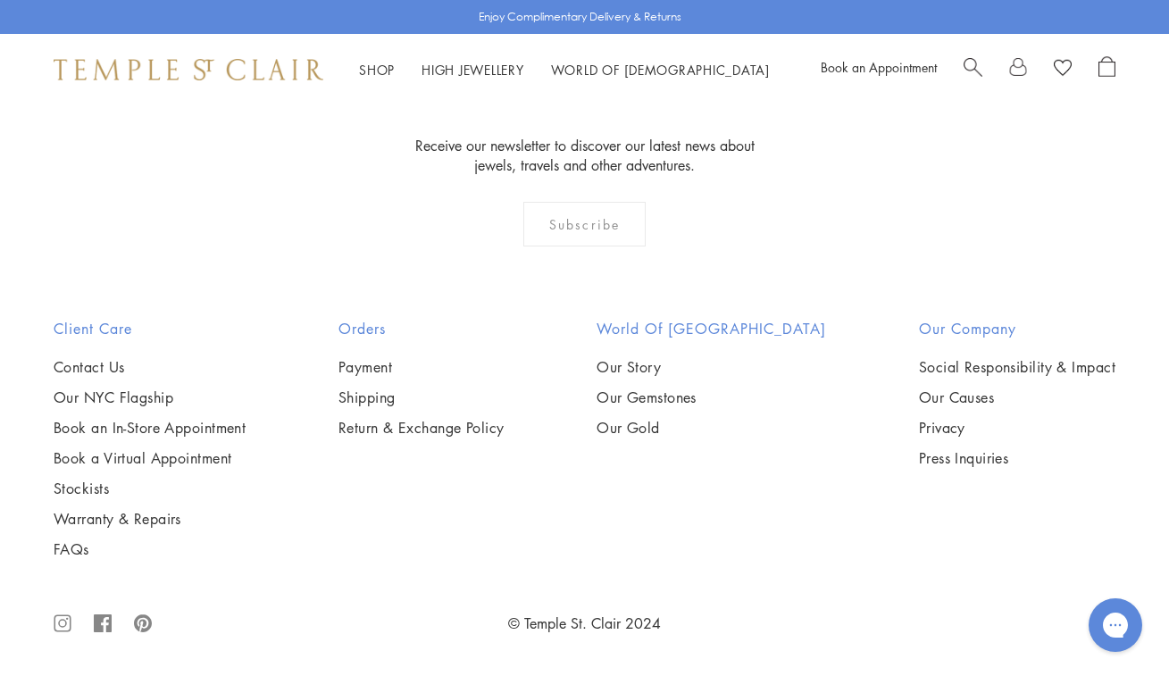
scroll to position [3415, 0]
click at [0, 0] on img at bounding box center [0, 0] width 0 height 0
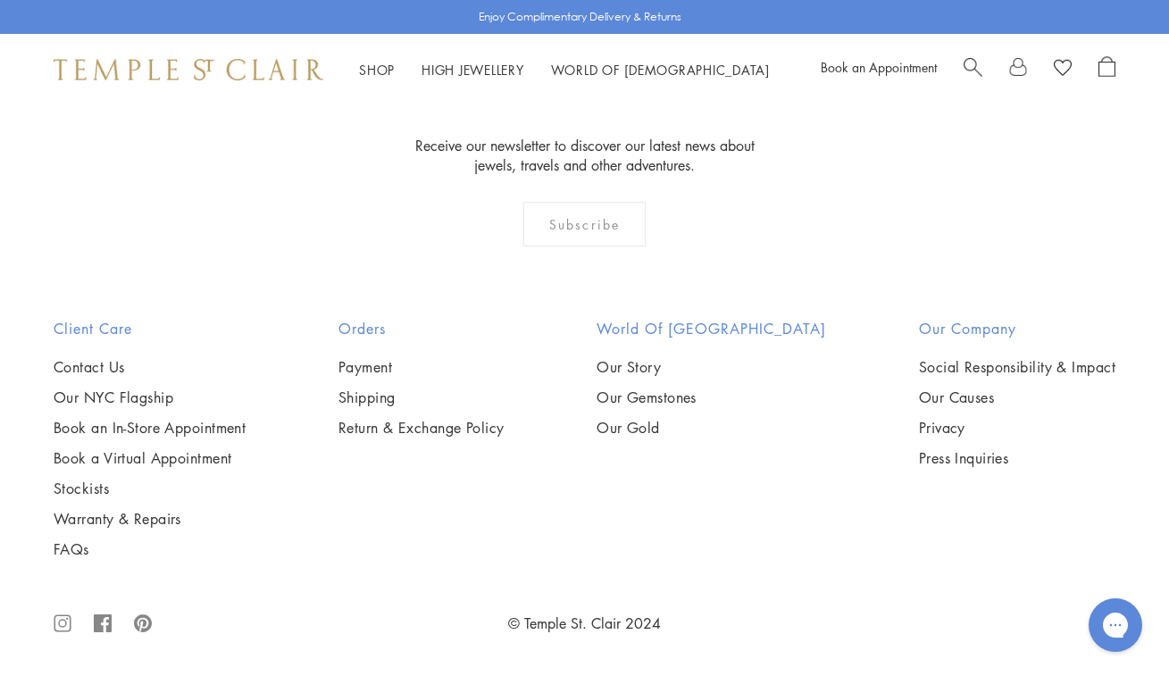
scroll to position [5198, 0]
click at [0, 0] on img at bounding box center [0, 0] width 0 height 0
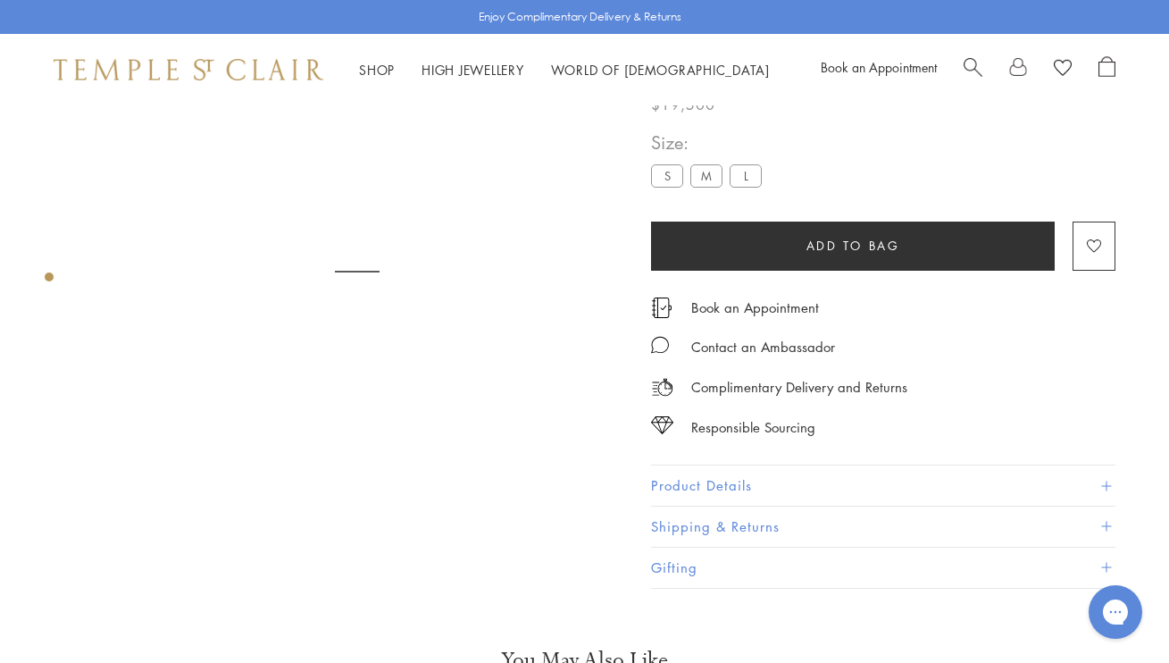
scroll to position [105, 0]
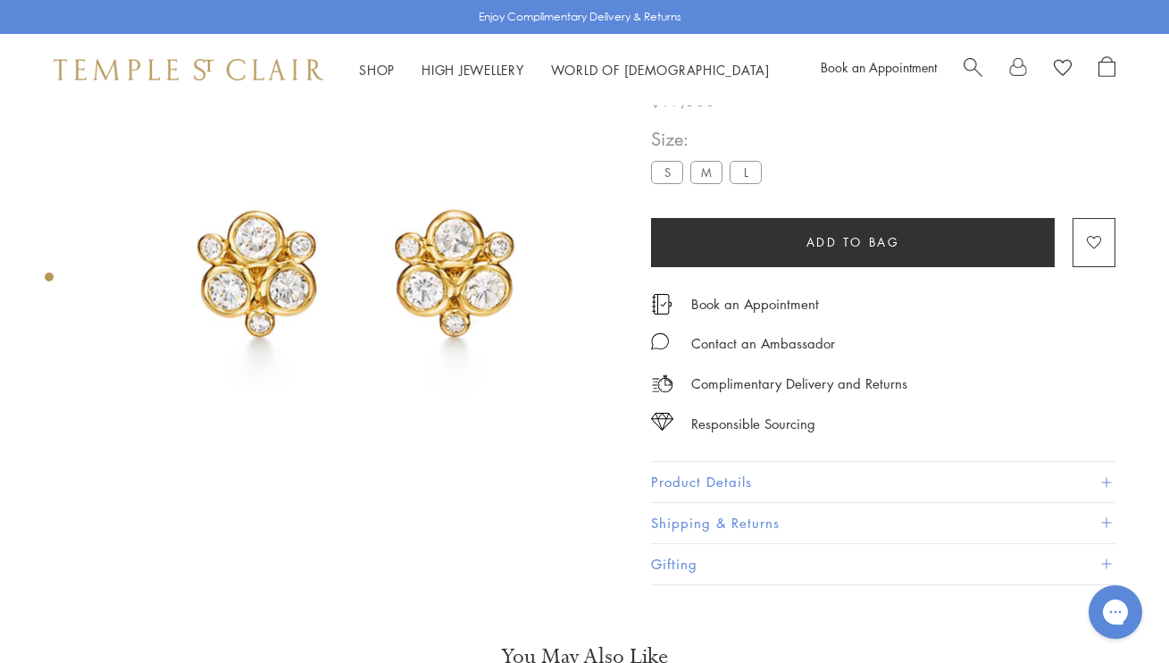
click at [706, 168] on label "M" at bounding box center [706, 172] width 32 height 22
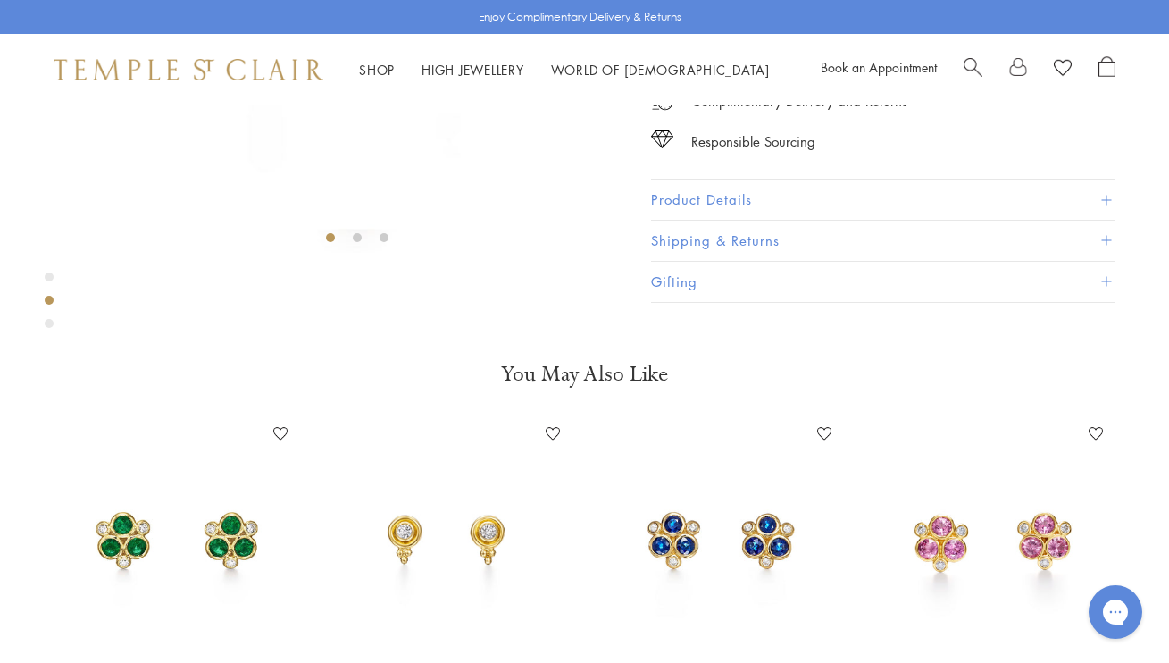
scroll to position [389, 0]
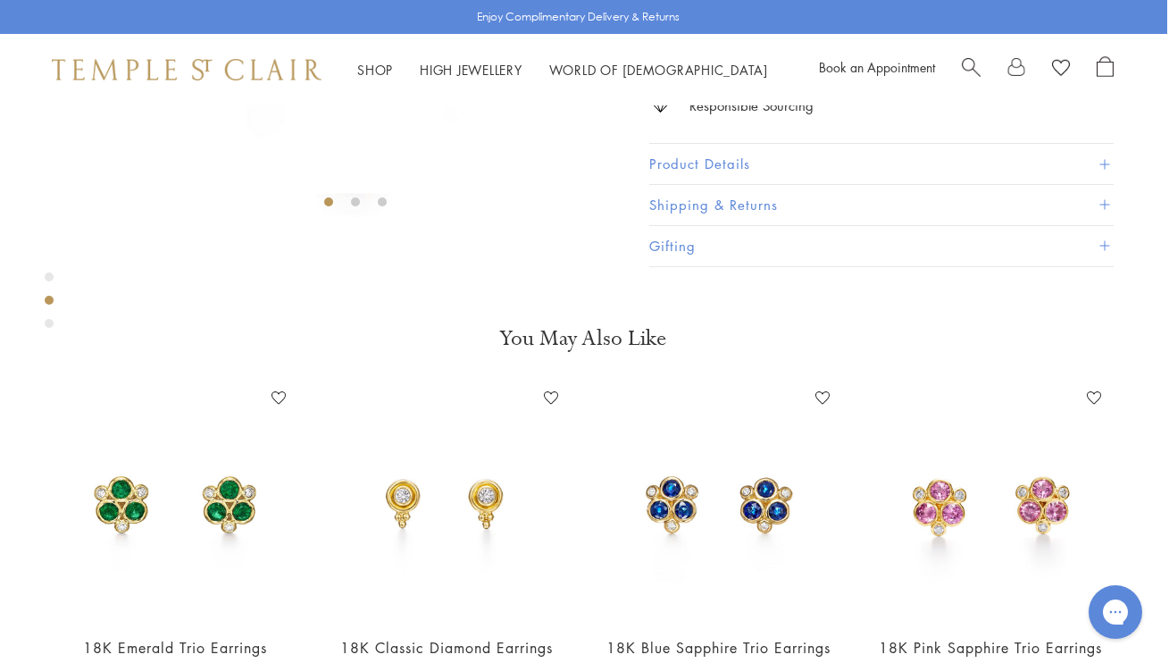
scroll to position [419, 2]
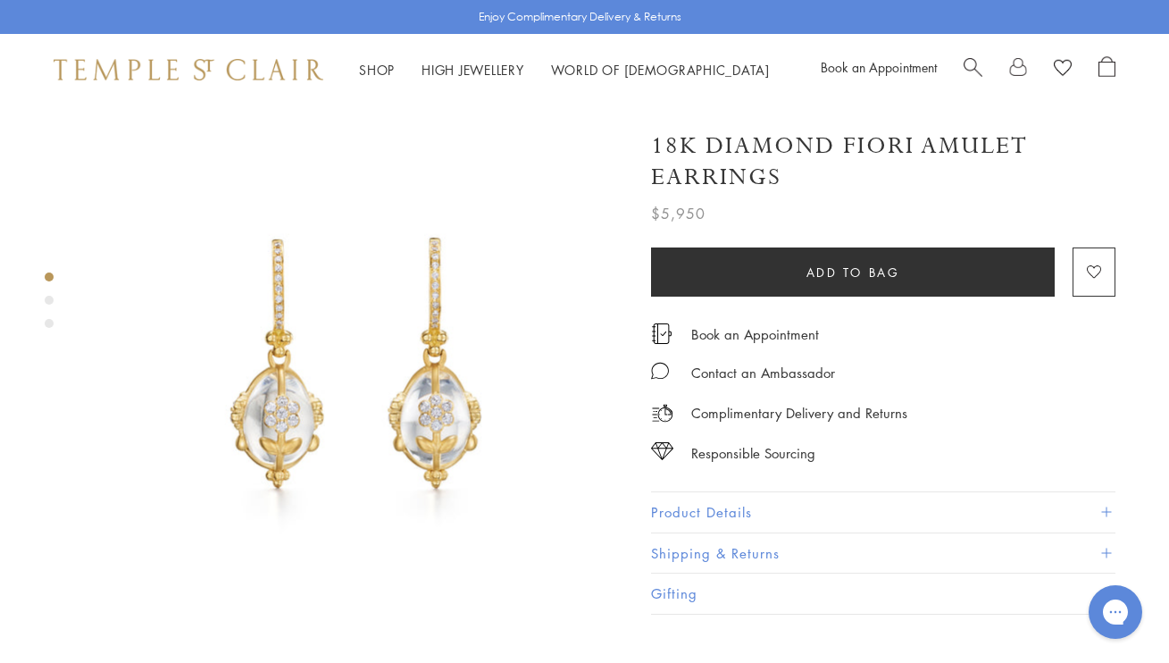
click at [434, 399] on img at bounding box center [356, 372] width 535 height 535
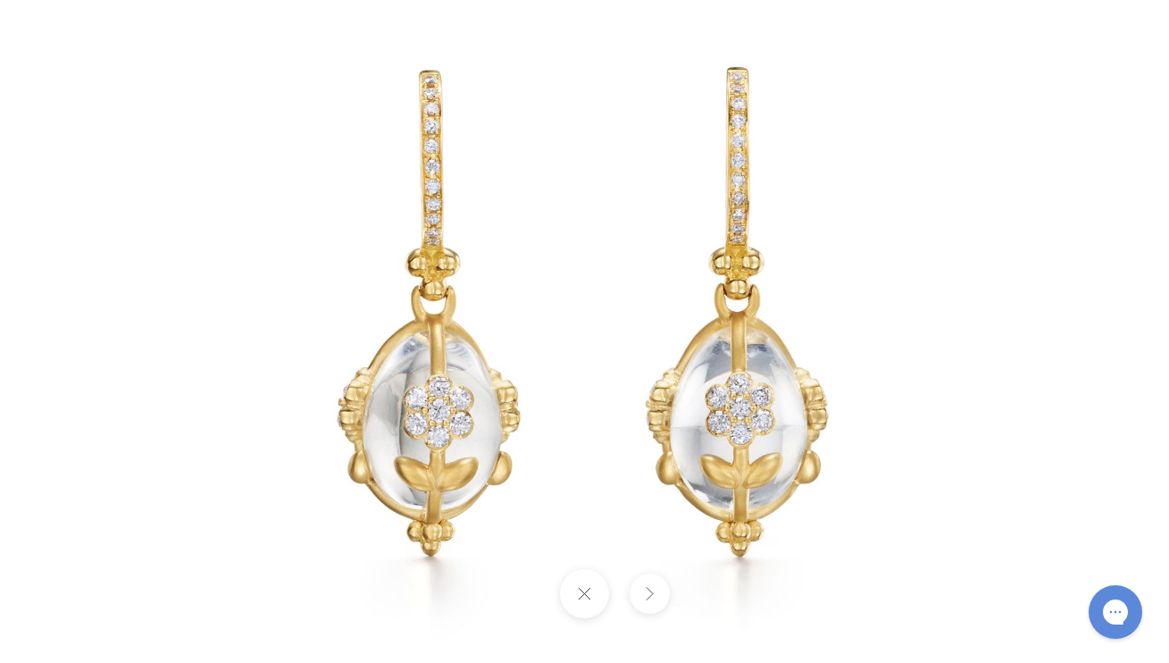
click at [648, 587] on button at bounding box center [650, 593] width 40 height 40
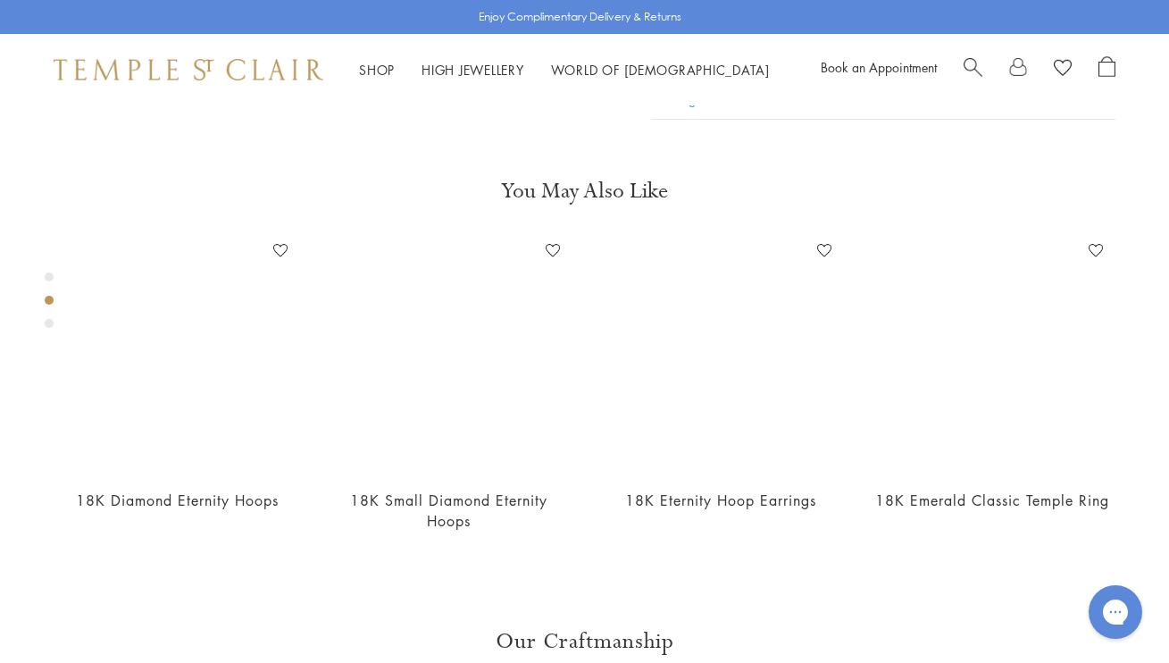
scroll to position [541, 0]
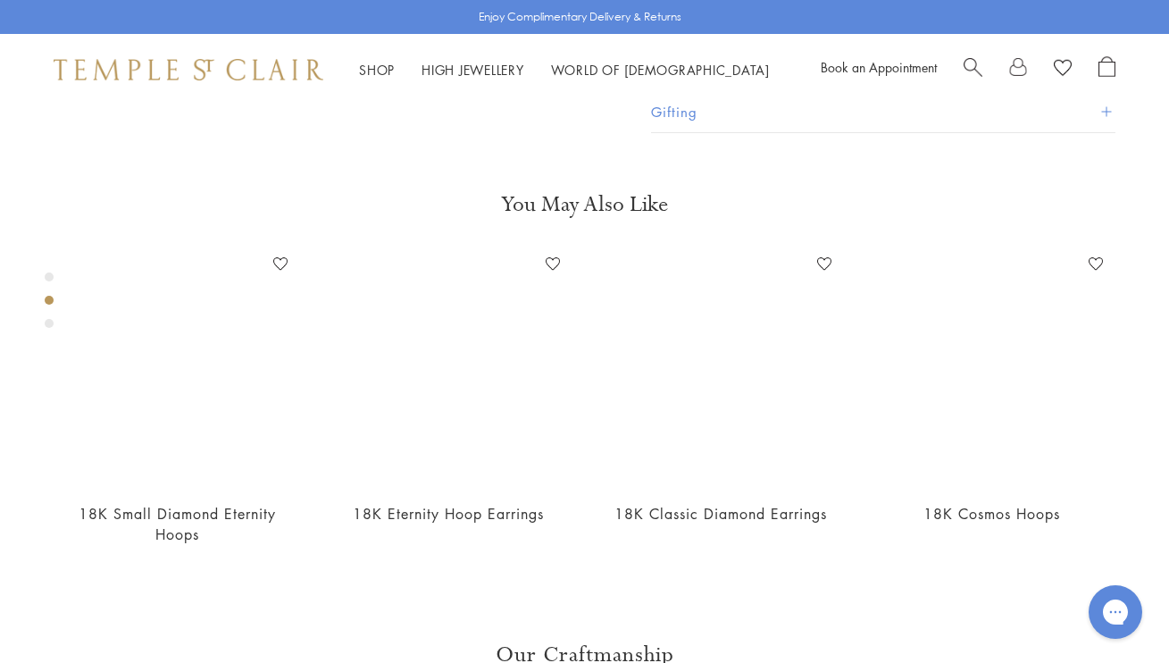
scroll to position [558, 0]
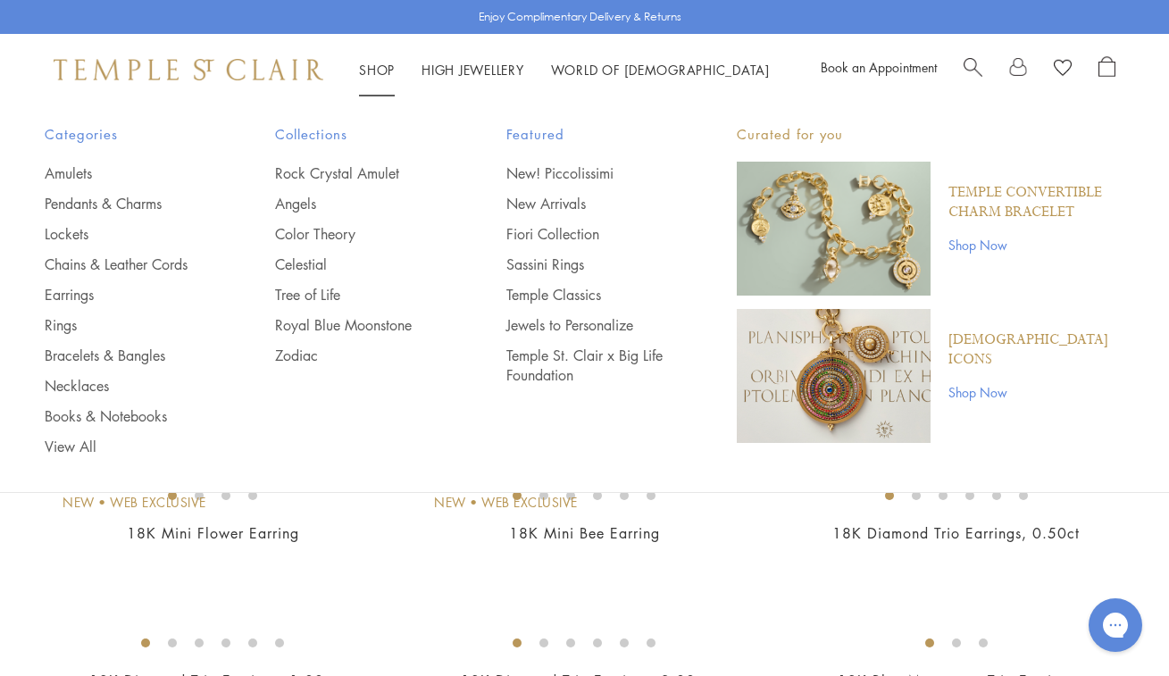
click at [844, 222] on img "Main navigation" at bounding box center [834, 229] width 194 height 134
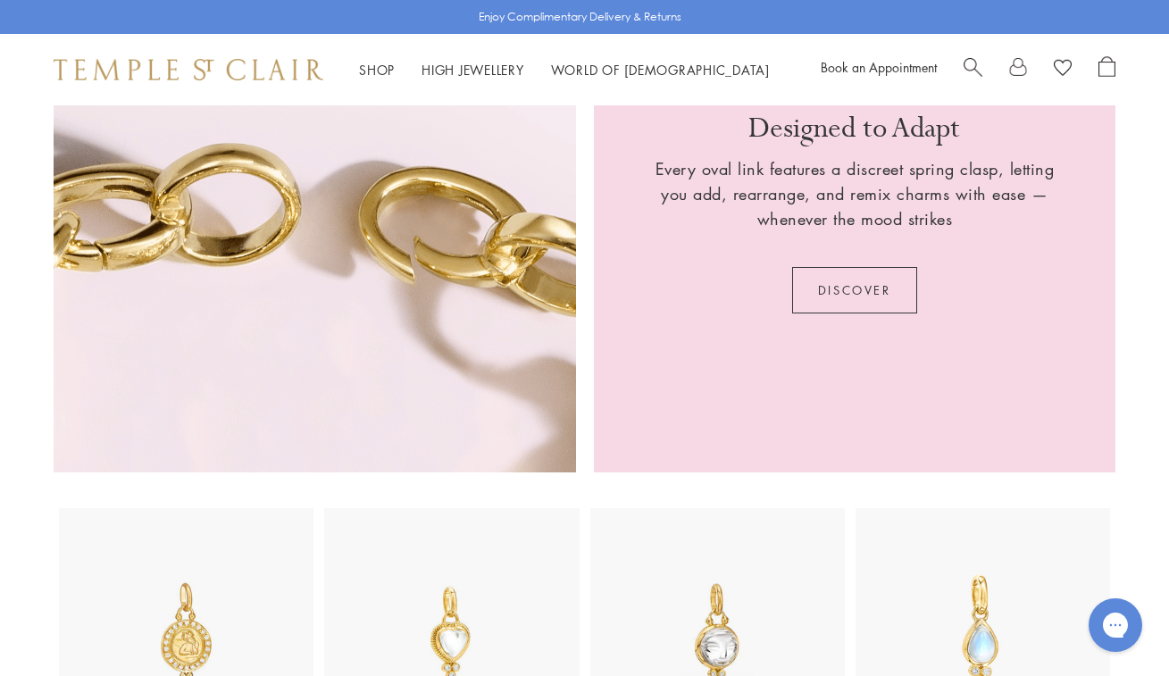
scroll to position [2450, 0]
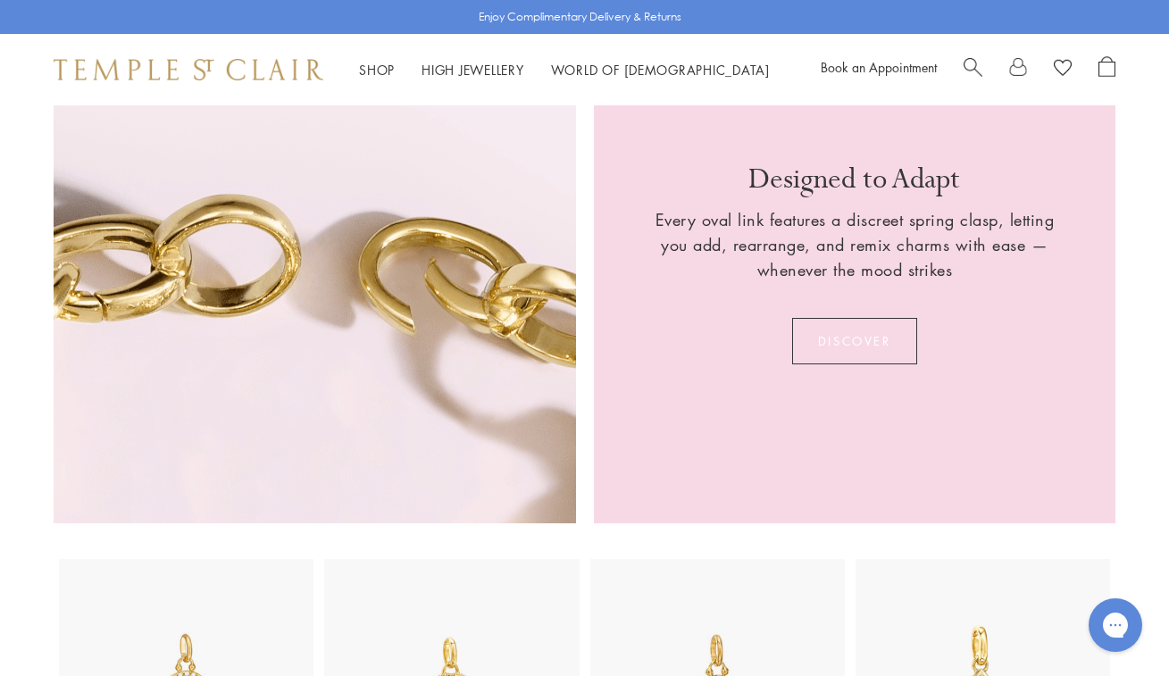
click at [855, 330] on link "Discover" at bounding box center [854, 341] width 125 height 46
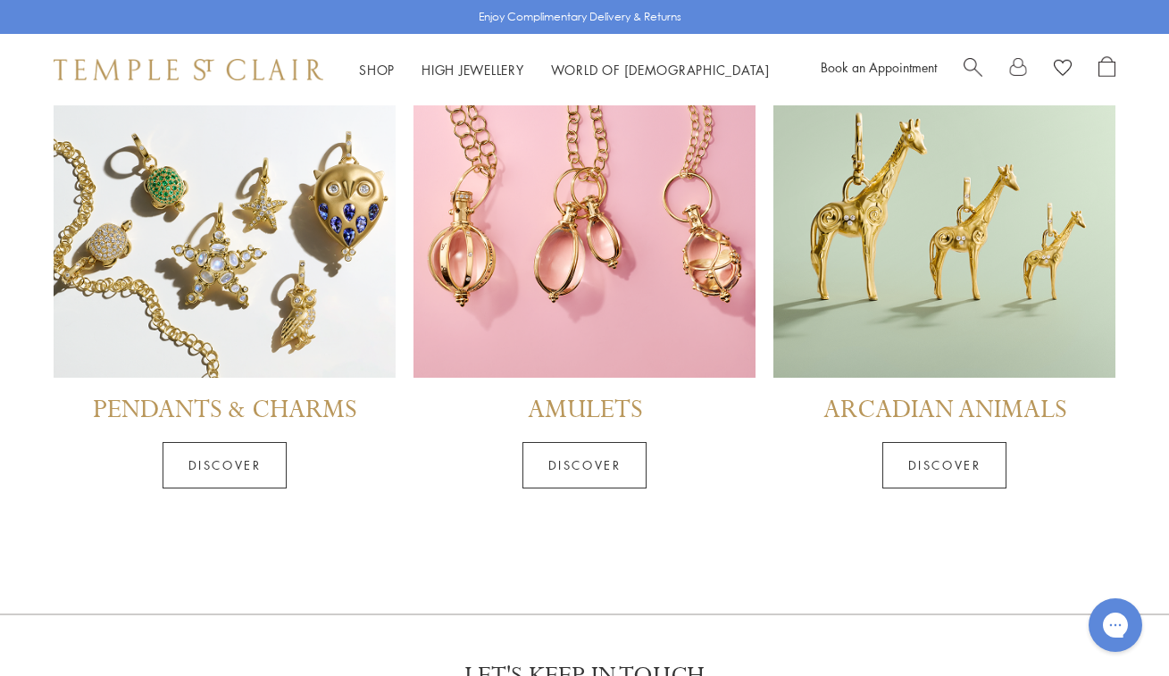
scroll to position [6462, 0]
click at [226, 457] on link "Discover" at bounding box center [225, 464] width 125 height 46
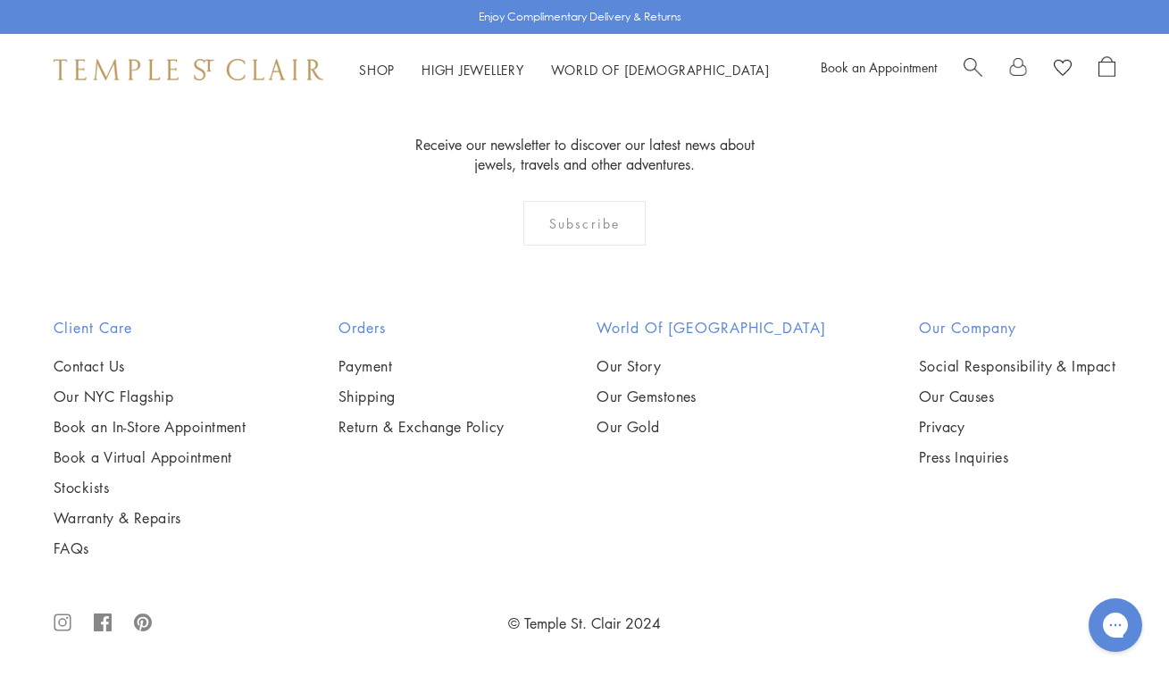
scroll to position [10302, 0]
click at [0, 0] on img at bounding box center [0, 0] width 0 height 0
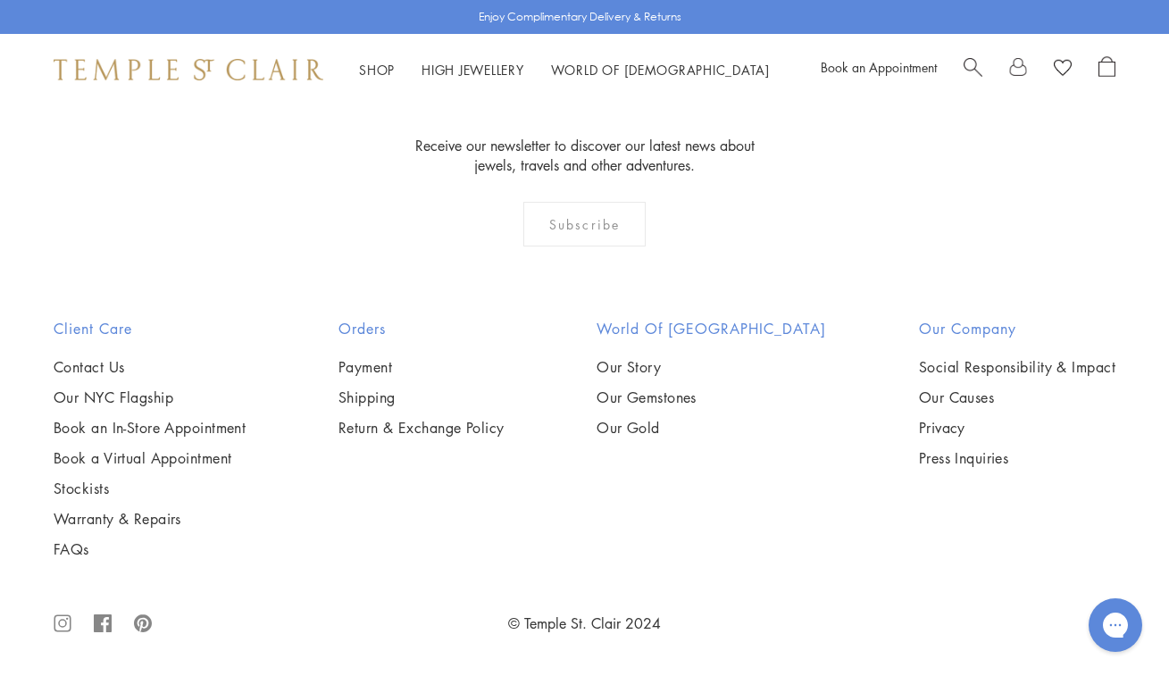
click at [0, 0] on img at bounding box center [0, 0] width 0 height 0
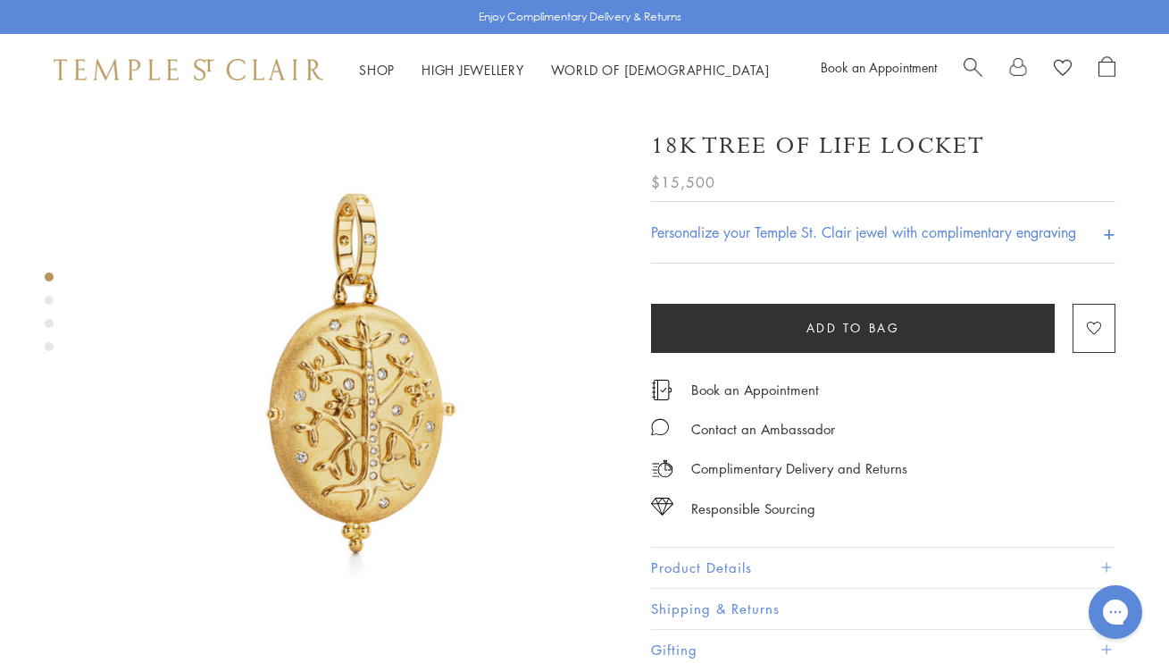
click at [382, 378] on img at bounding box center [356, 372] width 535 height 535
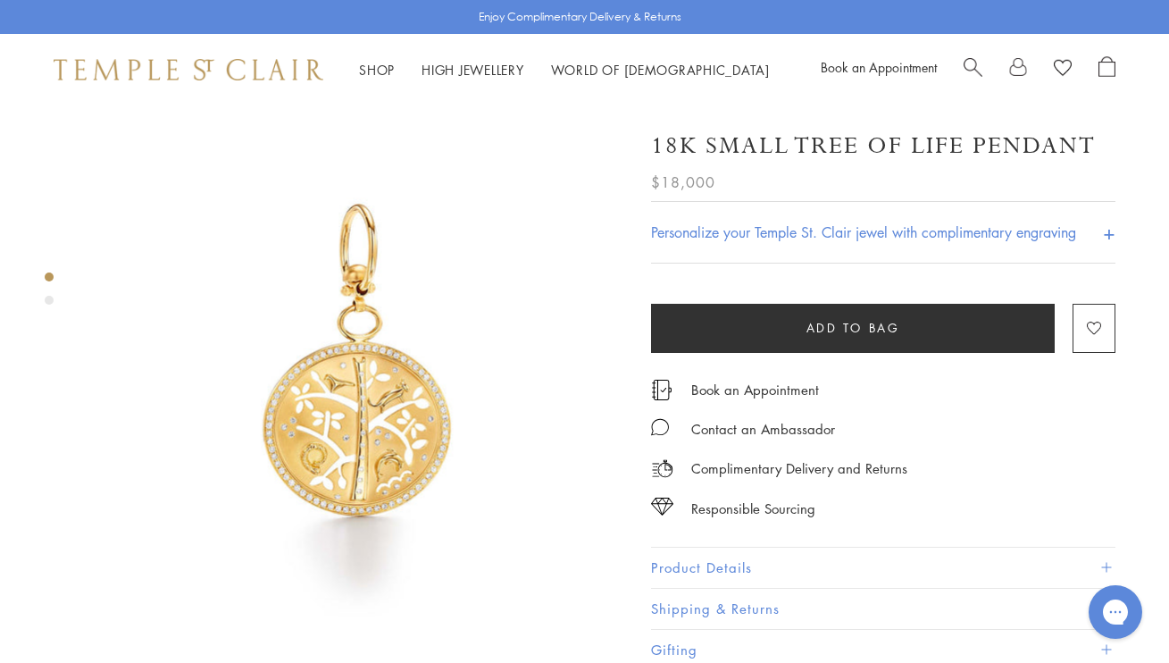
click at [380, 408] on img at bounding box center [356, 372] width 535 height 535
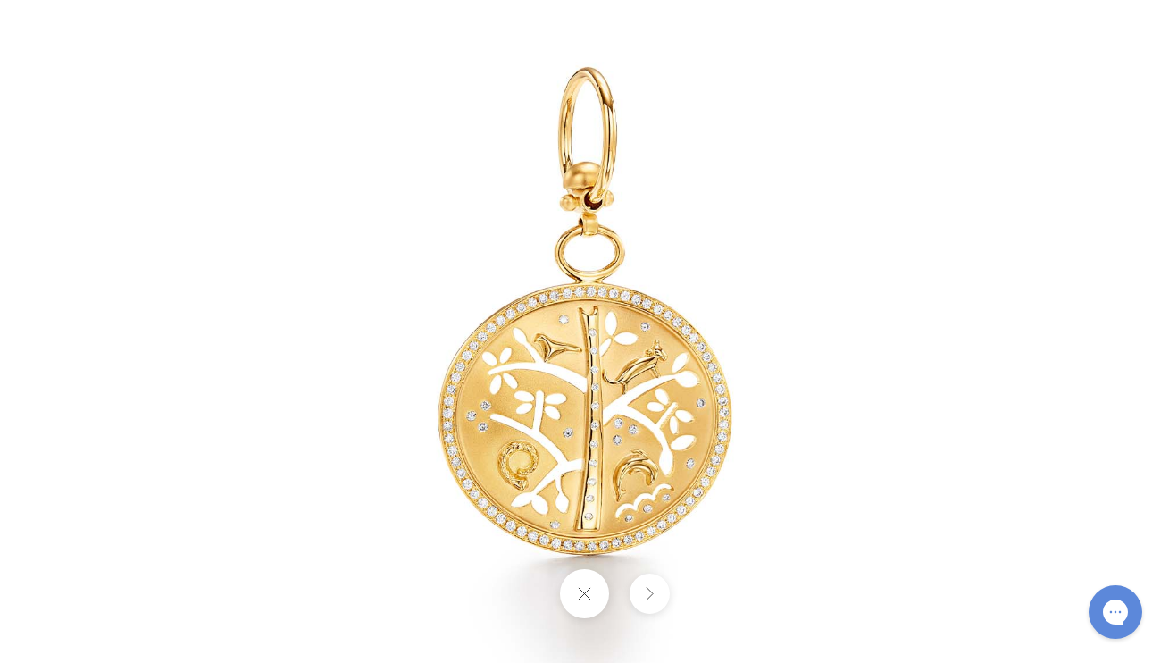
click at [599, 441] on img at bounding box center [585, 331] width 836 height 836
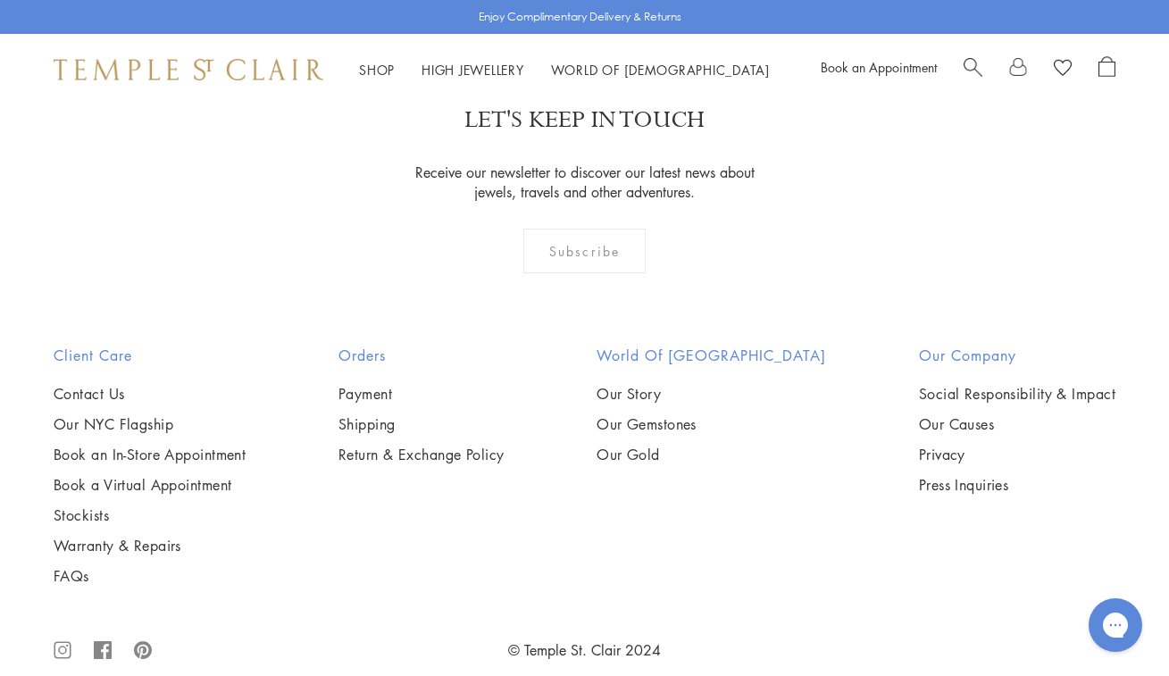
scroll to position [740, 0]
